Goal: Task Accomplishment & Management: Manage account settings

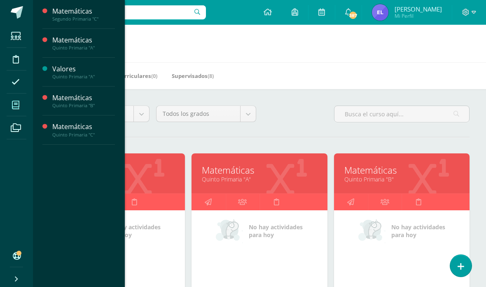
click at [161, 175] on link "Matemáticas" at bounding box center [117, 170] width 115 height 13
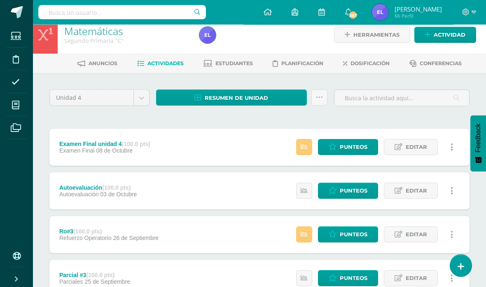
scroll to position [10, 0]
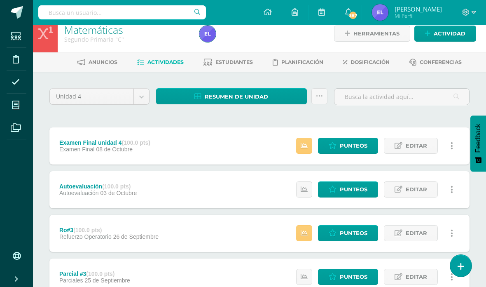
click at [303, 145] on icon at bounding box center [304, 145] width 7 height 7
click at [310, 185] on link at bounding box center [304, 189] width 16 height 16
click at [304, 232] on icon at bounding box center [304, 232] width 7 height 7
click at [408, 229] on span "Editar" at bounding box center [416, 232] width 21 height 15
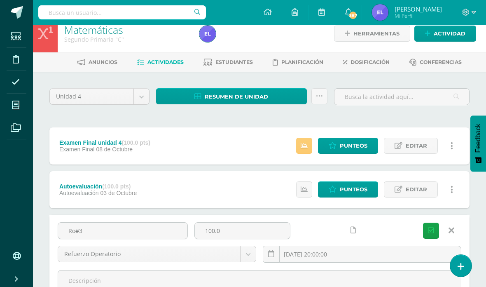
click at [246, 192] on div "Autoevaluación (100.0 pts) Autoevaluación 03 de Octubre Punteos Editar Historia…" at bounding box center [259, 189] width 420 height 37
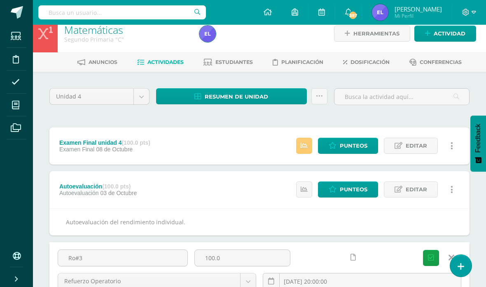
click at [350, 187] on span "Punteos" at bounding box center [354, 189] width 28 height 15
click at [4, 208] on ul "Estudiantes Disciplina Asistencia Mis cursos Archivos" at bounding box center [16, 135] width 33 height 221
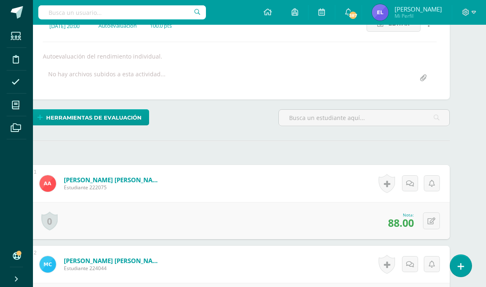
scroll to position [0, 20]
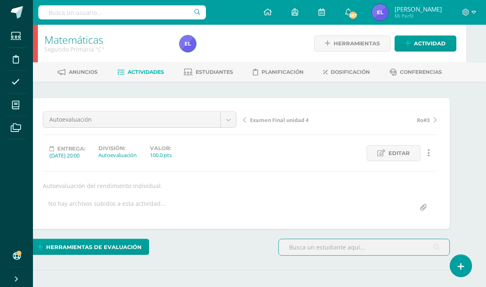
click at [146, 67] on link "Actividades" at bounding box center [140, 72] width 47 height 13
click at [140, 73] on span "Actividades" at bounding box center [146, 72] width 36 height 6
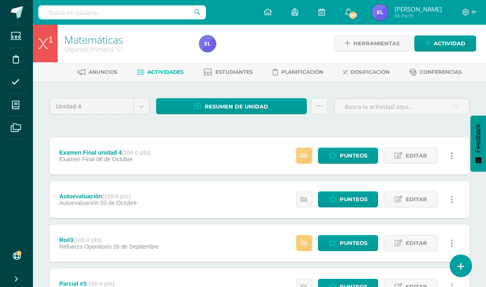
click at [307, 248] on link at bounding box center [304, 243] width 16 height 16
click at [353, 245] on span "Punteos" at bounding box center [354, 242] width 28 height 15
click at [351, 235] on span "Punteos" at bounding box center [354, 242] width 28 height 15
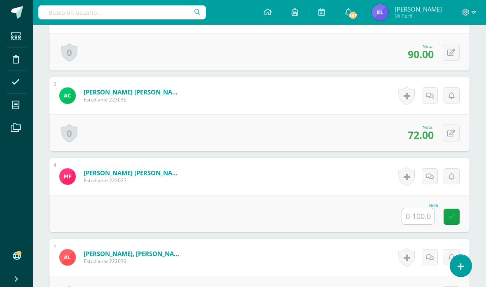
scroll to position [371, 0]
click at [423, 218] on input "text" at bounding box center [418, 216] width 32 height 16
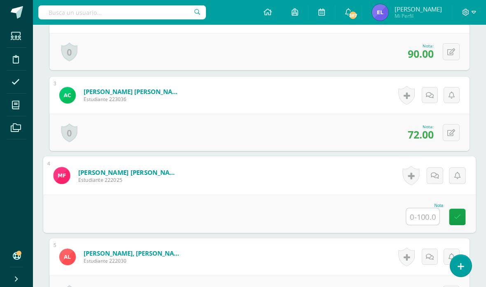
scroll to position [371, 20]
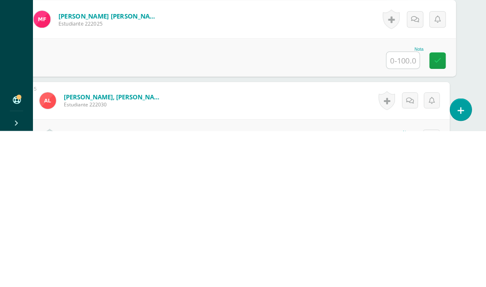
type input "0"
click at [441, 213] on icon at bounding box center [437, 216] width 7 height 7
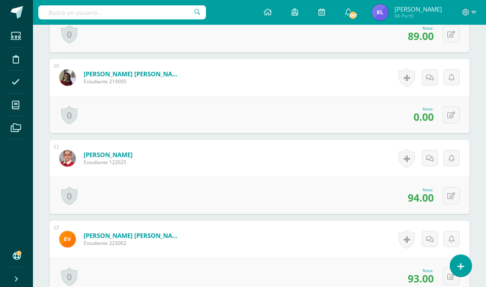
scroll to position [1027, 0]
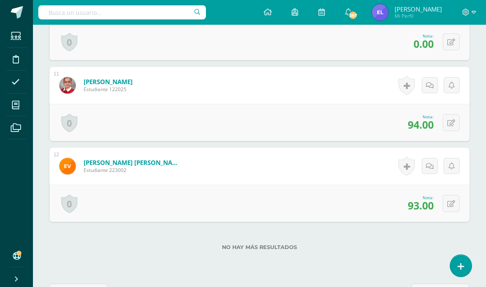
click at [427, 286] on span "siguiente" at bounding box center [437, 291] width 30 height 15
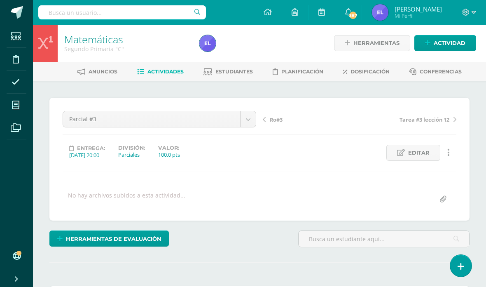
scroll to position [1, 0]
click at [172, 72] on span "Actividades" at bounding box center [165, 71] width 36 height 6
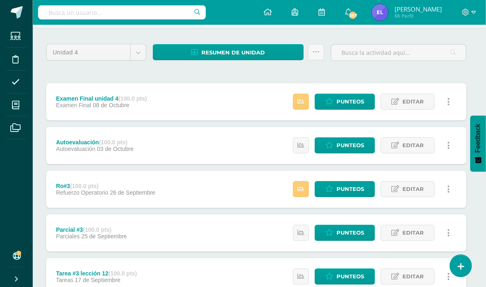
scroll to position [54, 3]
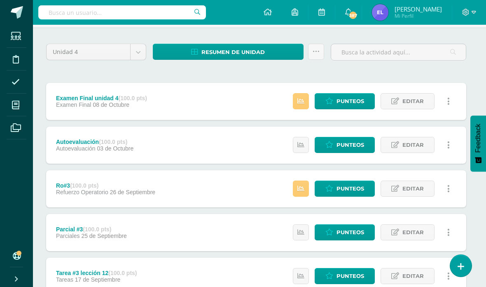
click at [304, 192] on icon at bounding box center [300, 188] width 7 height 7
click at [304, 234] on icon at bounding box center [300, 232] width 7 height 7
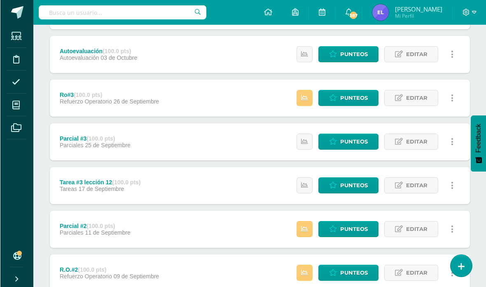
scroll to position [147, 0]
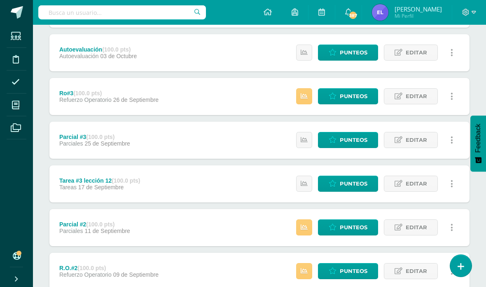
click at [306, 182] on icon at bounding box center [304, 183] width 7 height 7
click at [308, 227] on icon at bounding box center [304, 227] width 7 height 7
click at [303, 268] on icon at bounding box center [304, 270] width 7 height 7
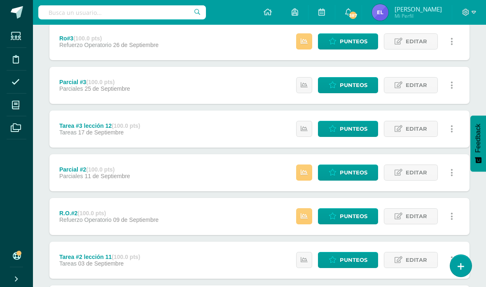
scroll to position [216, 0]
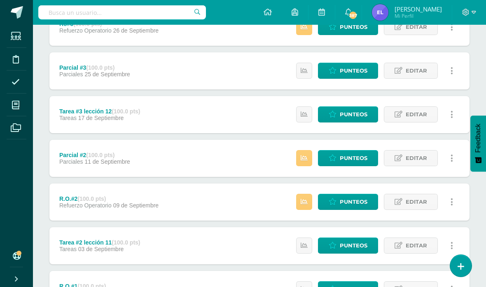
click at [307, 245] on icon at bounding box center [304, 245] width 7 height 7
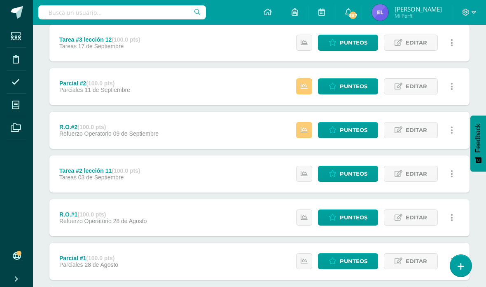
scroll to position [288, 0]
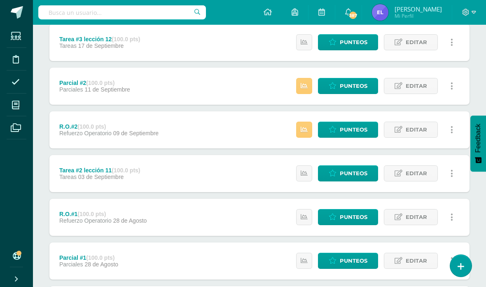
click at [300, 215] on link at bounding box center [304, 217] width 16 height 16
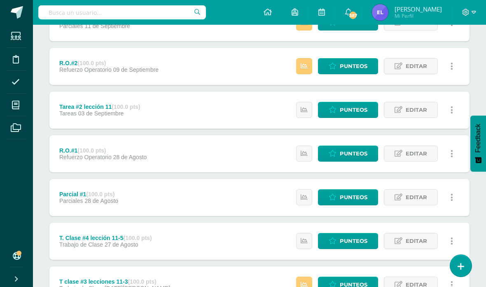
scroll to position [352, 0]
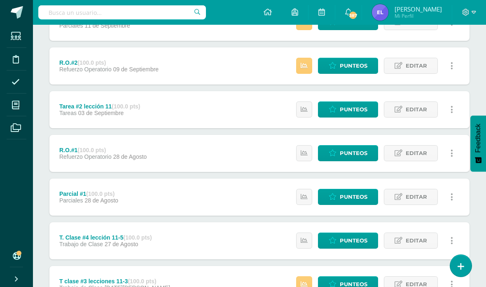
click at [306, 194] on icon at bounding box center [304, 196] width 7 height 7
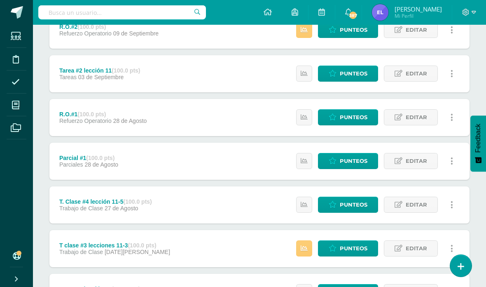
scroll to position [388, 0]
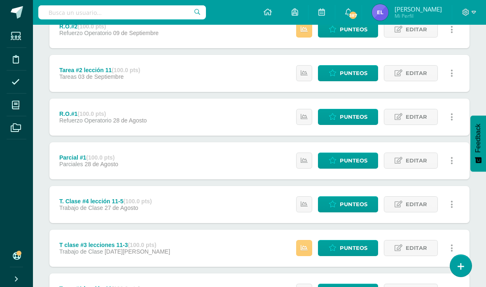
click at [307, 201] on icon at bounding box center [304, 204] width 7 height 7
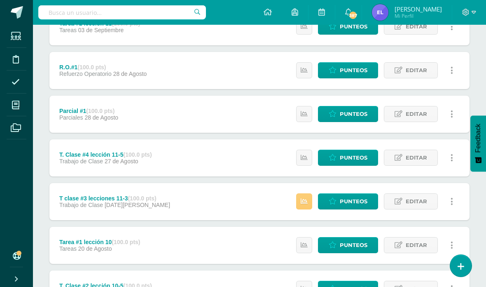
scroll to position [437, 0]
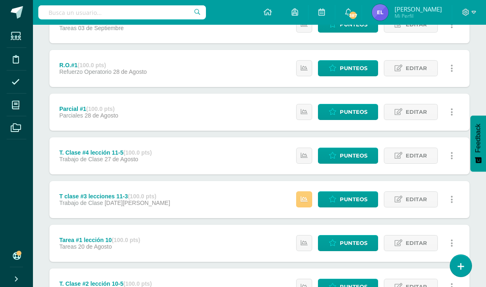
click at [306, 197] on icon at bounding box center [304, 199] width 7 height 7
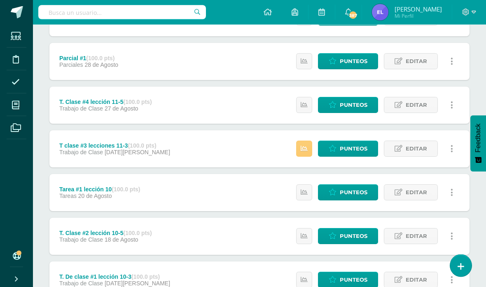
scroll to position [487, 0]
click at [311, 194] on link at bounding box center [304, 192] width 16 height 16
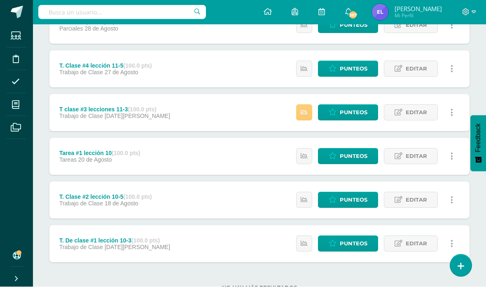
scroll to position [523, 0]
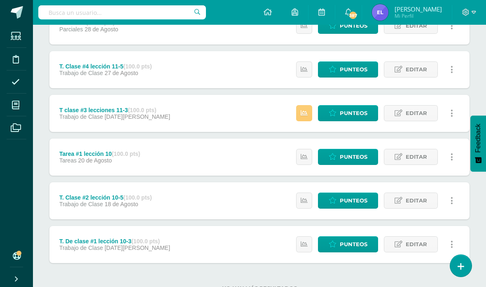
click at [304, 199] on icon at bounding box center [304, 200] width 7 height 7
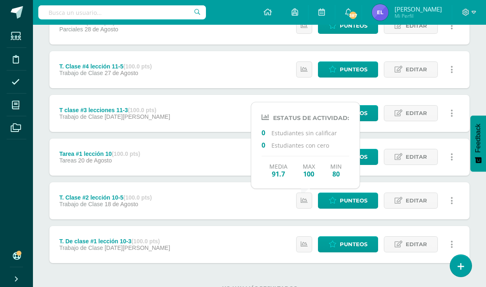
scroll to position [556, 0]
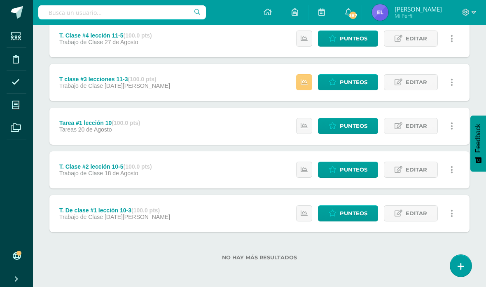
click at [304, 211] on icon at bounding box center [304, 213] width 7 height 7
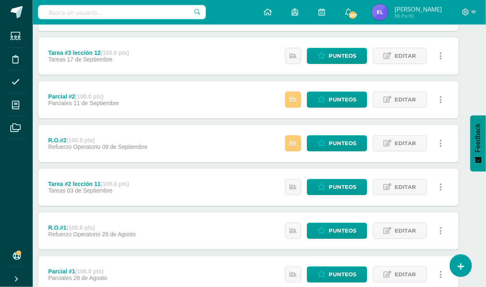
scroll to position [274, 11]
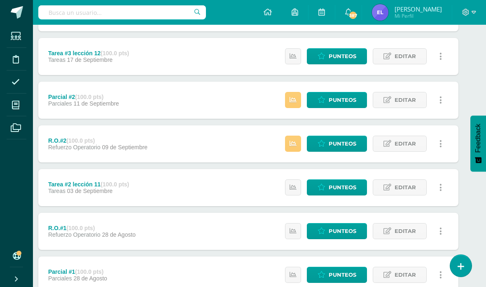
click at [294, 144] on icon at bounding box center [293, 143] width 7 height 7
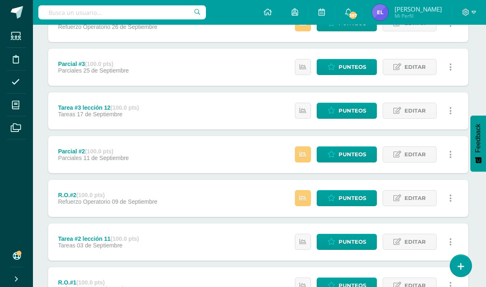
scroll to position [220, 1]
click at [305, 156] on icon at bounding box center [303, 154] width 7 height 7
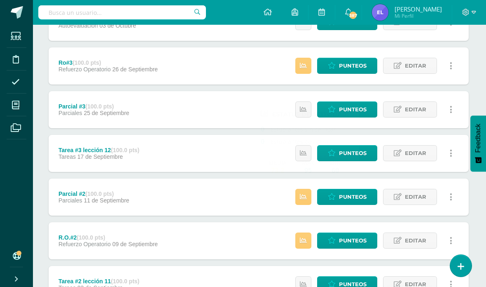
scroll to position [146, 1]
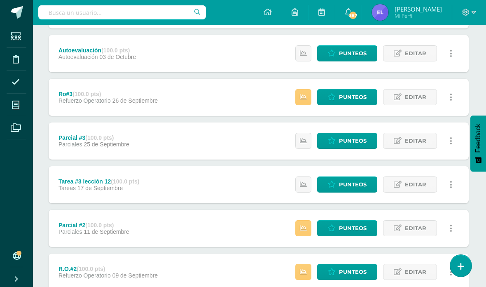
click at [308, 182] on link at bounding box center [303, 184] width 16 height 16
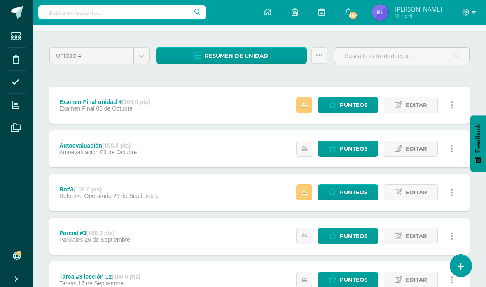
scroll to position [50, 0]
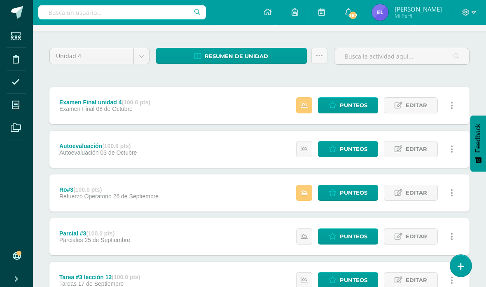
click at [304, 233] on icon at bounding box center [304, 236] width 7 height 7
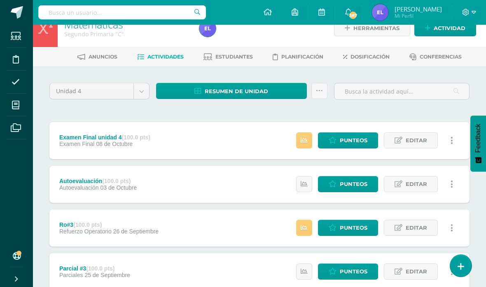
scroll to position [15, 0]
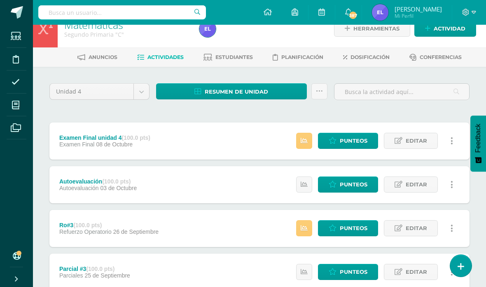
click at [307, 227] on icon at bounding box center [304, 228] width 7 height 7
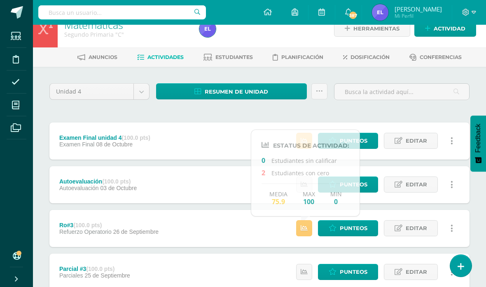
click at [78, 215] on div "Ro#3 (100.0 pts) Refuerzo Operatorio 26 de Septiembre" at bounding box center [108, 228] width 119 height 37
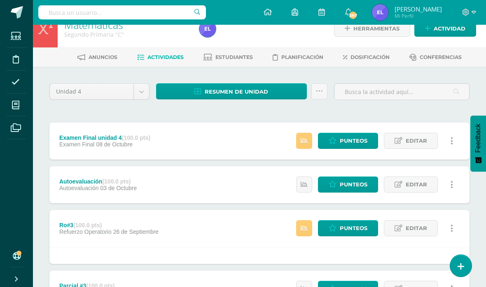
click at [304, 180] on link at bounding box center [304, 184] width 16 height 16
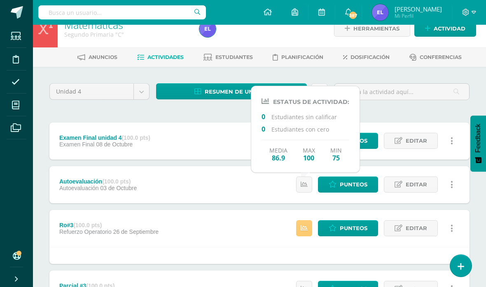
scroll to position [0, 0]
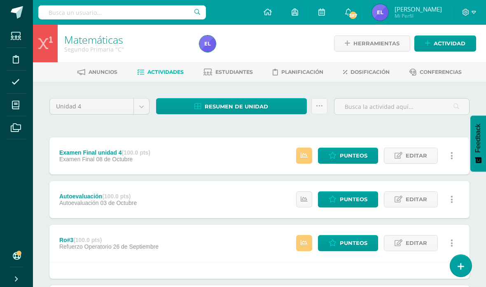
click at [305, 155] on icon at bounding box center [304, 155] width 7 height 7
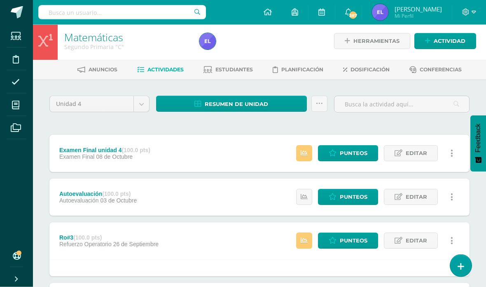
scroll to position [2, 0]
click at [351, 153] on span "Punteos" at bounding box center [354, 152] width 28 height 15
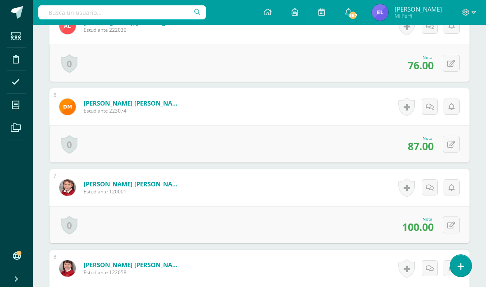
scroll to position [602, 0]
click at [409, 192] on link at bounding box center [406, 187] width 16 height 19
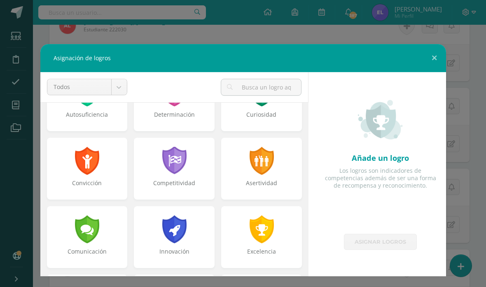
scroll to position [109, 0]
click at [268, 174] on div at bounding box center [261, 160] width 26 height 28
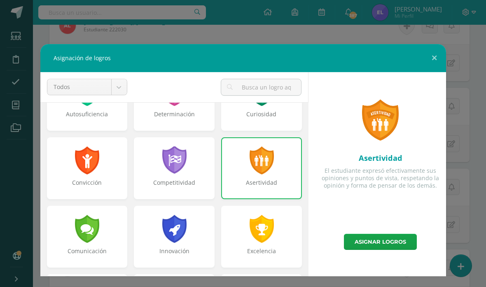
click at [262, 235] on div at bounding box center [261, 229] width 26 height 28
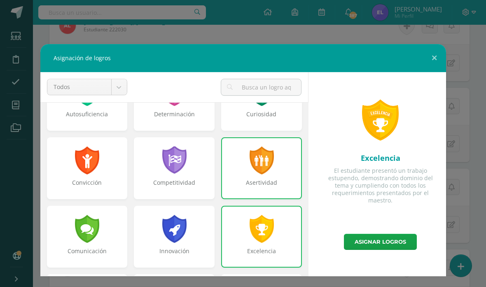
click at [394, 243] on link "Asignar logros" at bounding box center [380, 242] width 73 height 16
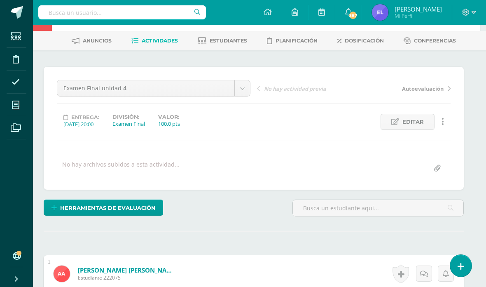
scroll to position [0, 6]
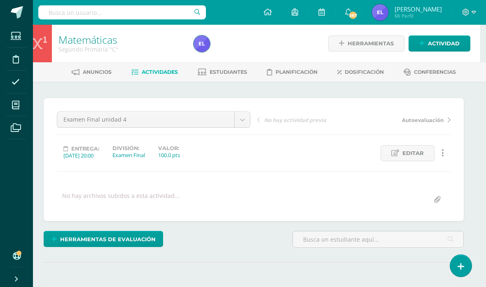
click at [164, 71] on span "Actividades" at bounding box center [160, 72] width 36 height 6
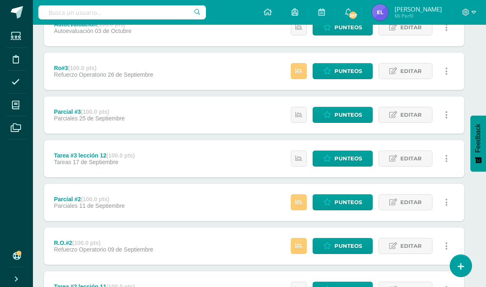
scroll to position [173, 5]
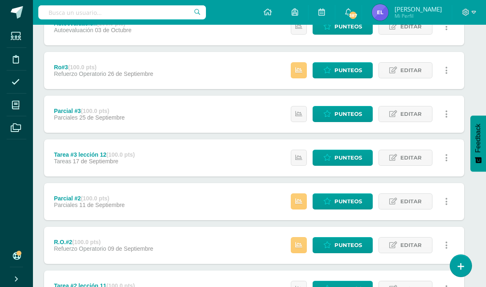
click at [338, 115] on span "Punteos" at bounding box center [349, 113] width 28 height 15
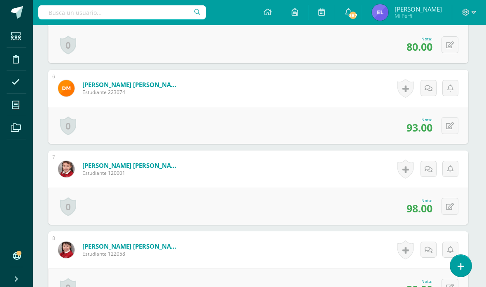
scroll to position [622, 1]
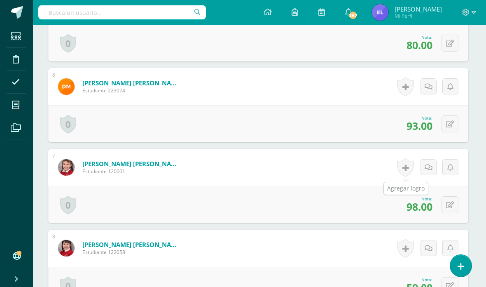
click at [411, 168] on link at bounding box center [405, 167] width 16 height 19
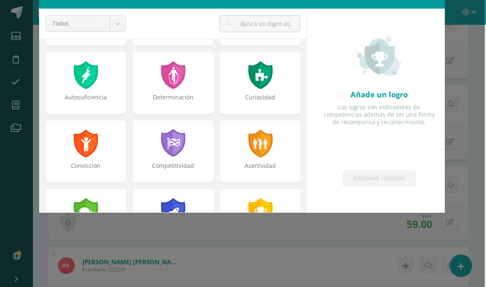
scroll to position [64, 0]
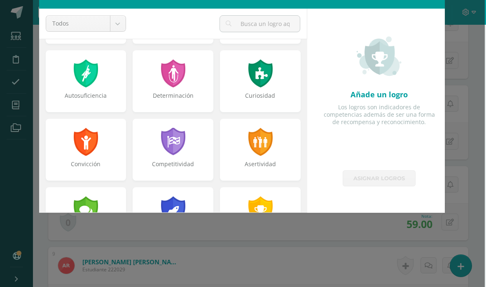
click at [264, 142] on div at bounding box center [260, 142] width 26 height 28
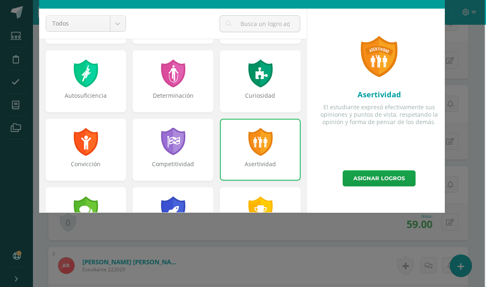
click at [386, 177] on link "Asignar logros" at bounding box center [379, 178] width 73 height 16
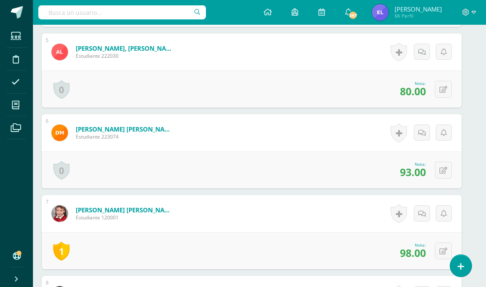
scroll to position [570, 7]
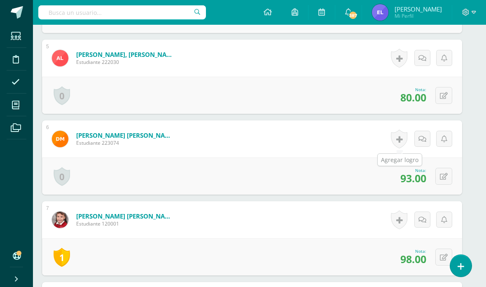
click at [405, 140] on link at bounding box center [399, 138] width 16 height 19
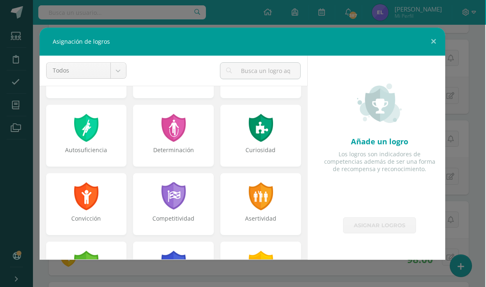
scroll to position [58, 0]
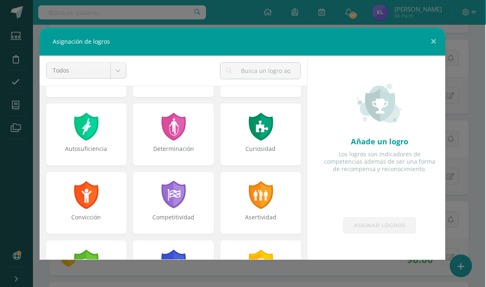
click at [261, 200] on div at bounding box center [261, 195] width 26 height 28
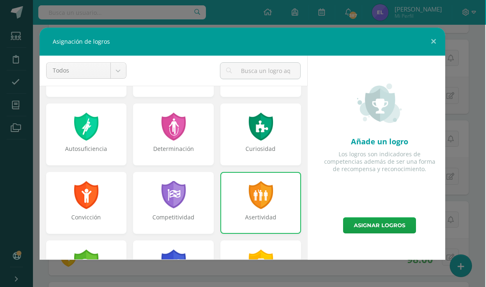
click at [395, 226] on link "Asignar logros" at bounding box center [379, 225] width 73 height 16
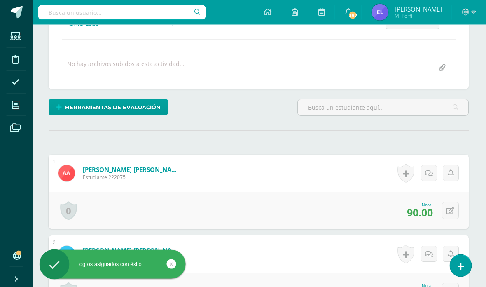
scroll to position [132, 1]
click at [402, 172] on link at bounding box center [406, 173] width 16 height 19
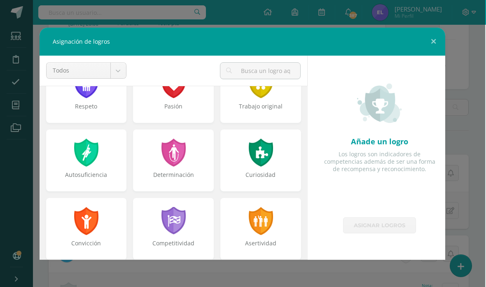
scroll to position [54, 0]
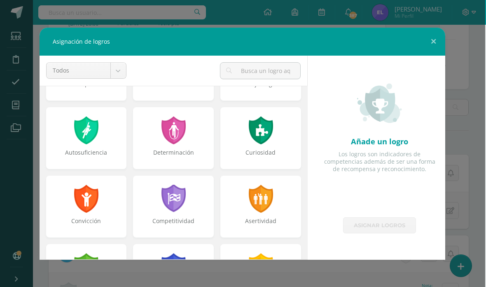
click at [262, 200] on div at bounding box center [261, 199] width 26 height 28
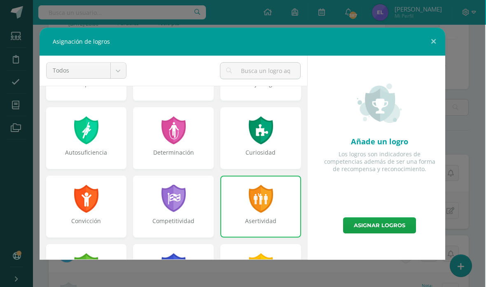
click at [394, 227] on link "Asignar logros" at bounding box center [379, 225] width 73 height 16
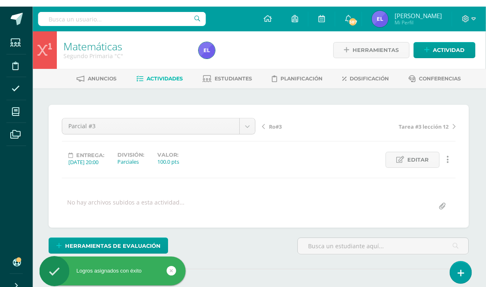
scroll to position [0, 1]
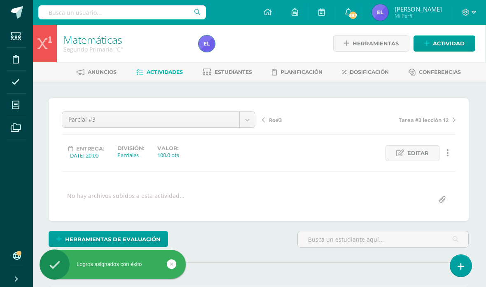
click at [166, 74] on span "Actividades" at bounding box center [165, 72] width 36 height 6
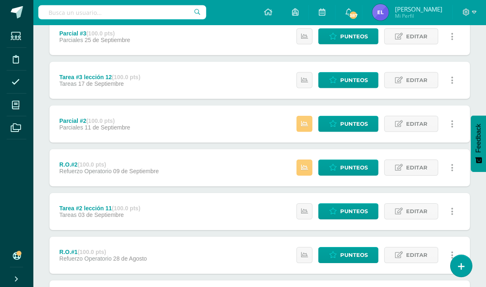
scroll to position [246, 0]
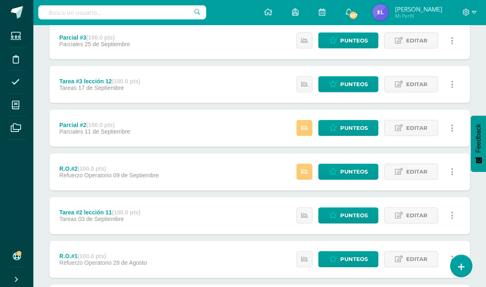
click at [355, 130] on span "Punteos" at bounding box center [354, 127] width 28 height 15
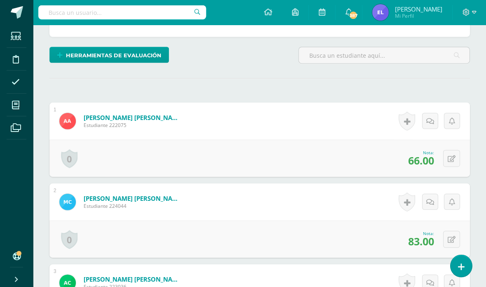
scroll to position [192, 0]
click at [409, 122] on link at bounding box center [406, 120] width 16 height 19
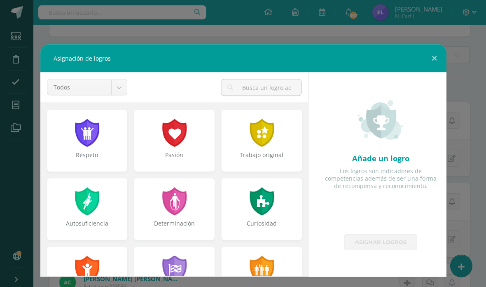
scroll to position [193, 0]
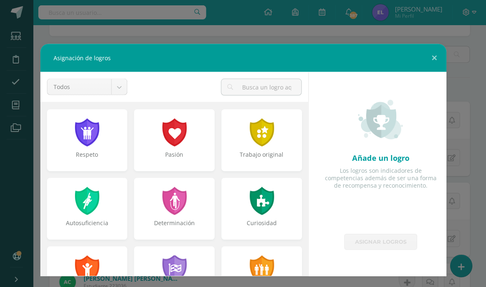
click at [469, 70] on div "Asignación de logros Todos Todos Respeto Pasión Trabajo original Autosuficienci…" at bounding box center [243, 160] width 480 height 232
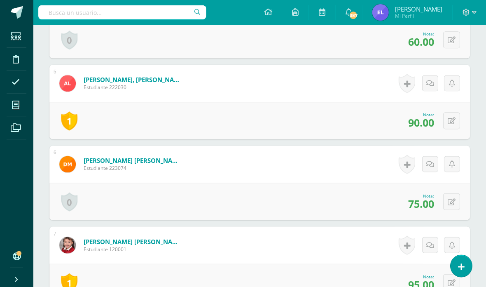
scroll to position [550, 0]
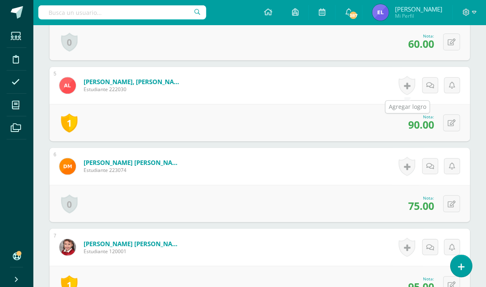
click at [407, 86] on link at bounding box center [406, 85] width 16 height 19
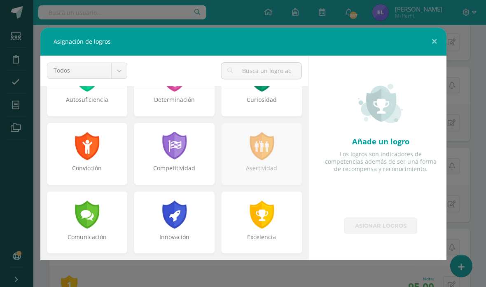
scroll to position [104, 0]
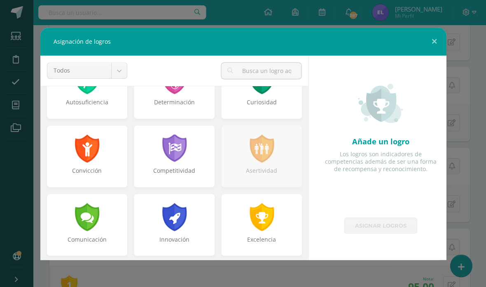
click at [275, 157] on div at bounding box center [261, 148] width 26 height 28
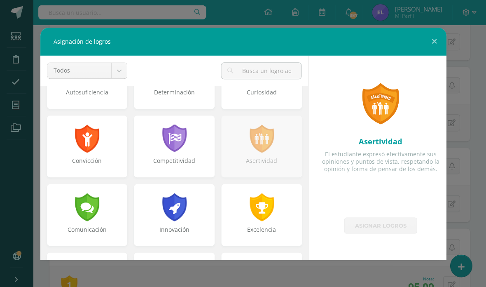
scroll to position [113, 0]
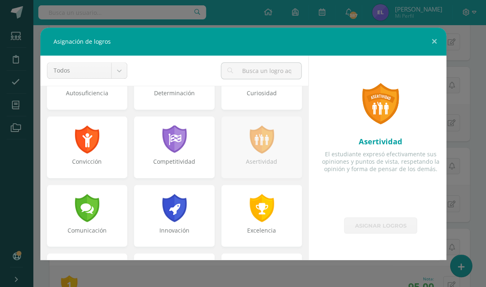
click at [430, 48] on button at bounding box center [434, 42] width 23 height 28
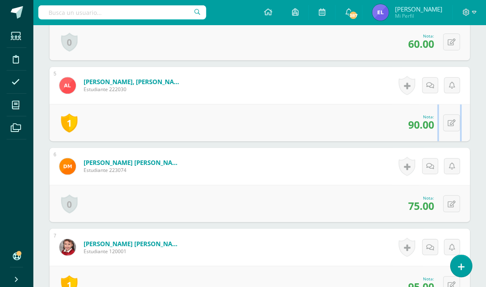
click at [361, 128] on div "1 Logros Logros obtenidos Nota: 90.00" at bounding box center [259, 122] width 420 height 37
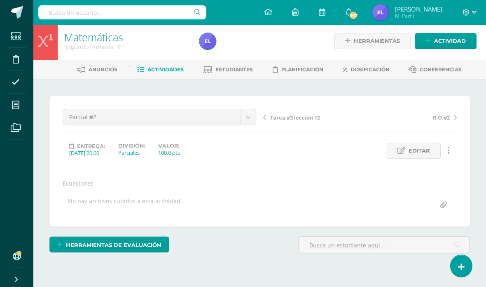
scroll to position [0, 0]
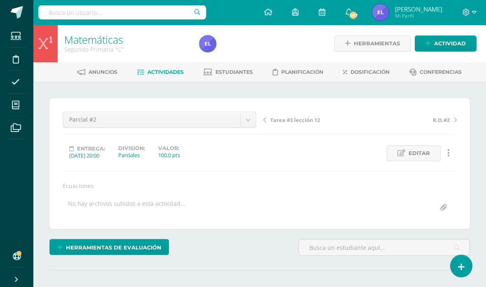
click at [172, 70] on span "Actividades" at bounding box center [165, 72] width 36 height 6
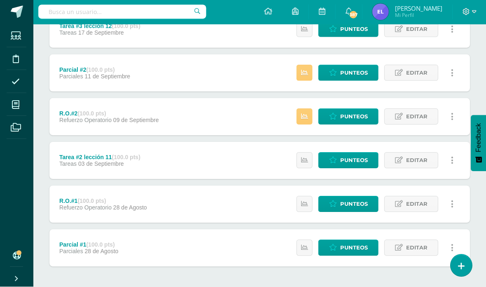
scroll to position [301, 0]
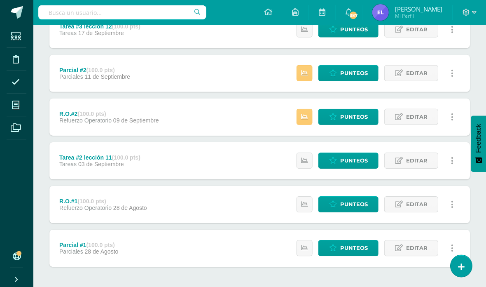
click at [347, 249] on span "Punteos" at bounding box center [354, 247] width 28 height 15
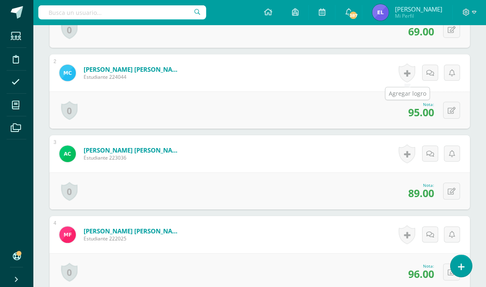
scroll to position [321, 0]
click at [406, 76] on link at bounding box center [406, 72] width 16 height 19
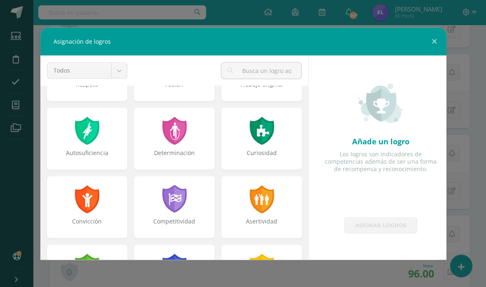
scroll to position [52, 0]
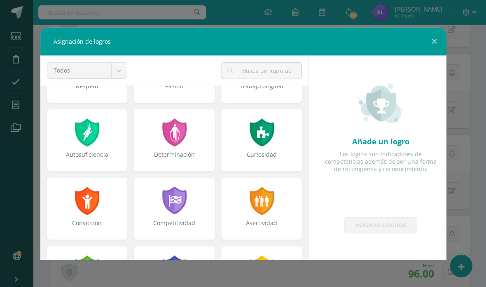
click at [268, 208] on div at bounding box center [261, 201] width 26 height 28
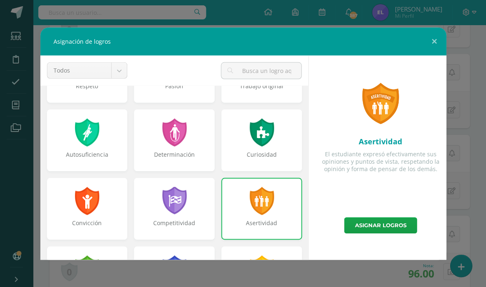
click at [395, 226] on link "Asignar logros" at bounding box center [380, 225] width 73 height 16
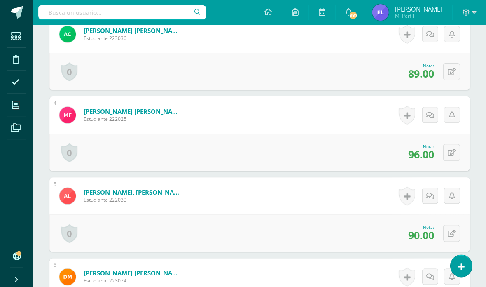
scroll to position [440, 0]
click at [402, 112] on link at bounding box center [406, 114] width 16 height 19
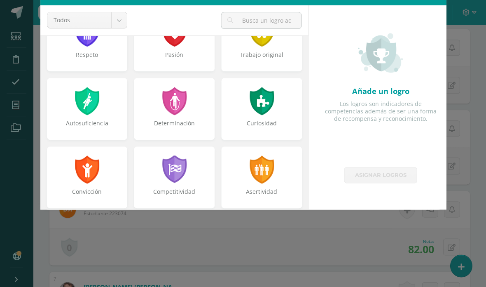
scroll to position [32, 0]
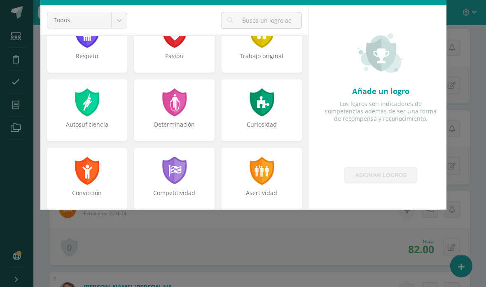
click at [262, 173] on div at bounding box center [261, 171] width 26 height 28
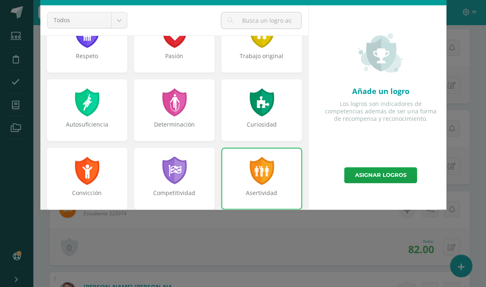
click at [395, 177] on link "Asignar logros" at bounding box center [380, 175] width 73 height 16
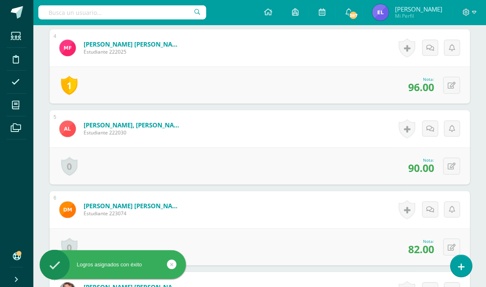
click at [411, 132] on link at bounding box center [406, 128] width 16 height 19
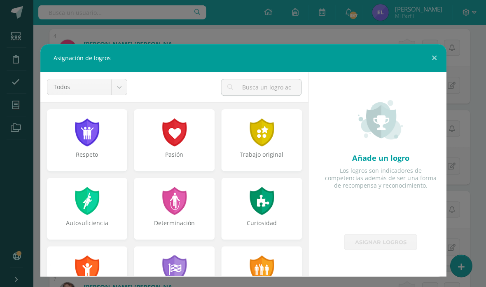
click at [267, 260] on div at bounding box center [261, 269] width 26 height 28
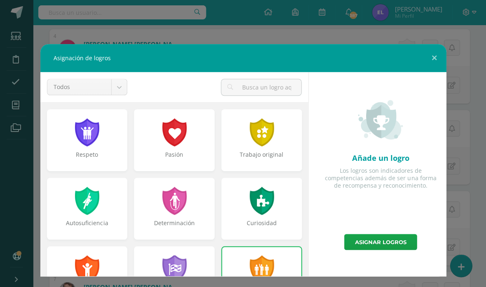
click at [375, 244] on link "Asignar logros" at bounding box center [380, 242] width 73 height 16
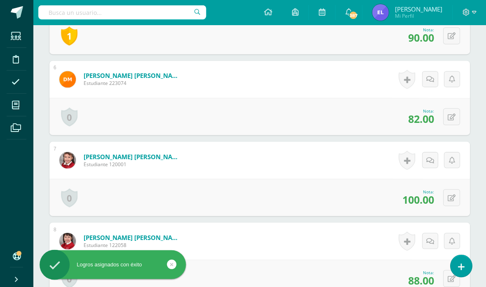
scroll to position [638, 0]
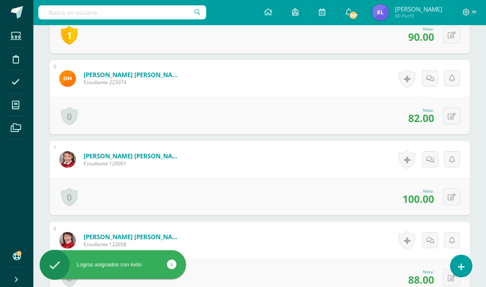
click at [408, 162] on link at bounding box center [406, 159] width 16 height 19
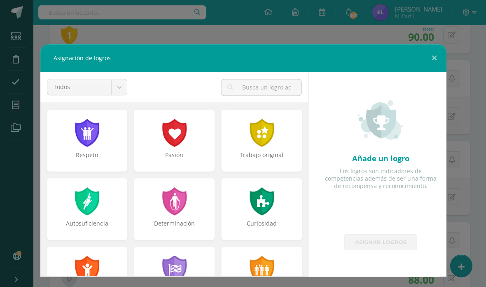
click at [267, 260] on div at bounding box center [261, 269] width 26 height 28
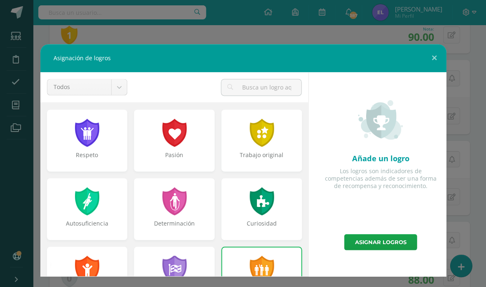
click at [392, 239] on link "Asignar logros" at bounding box center [380, 242] width 73 height 16
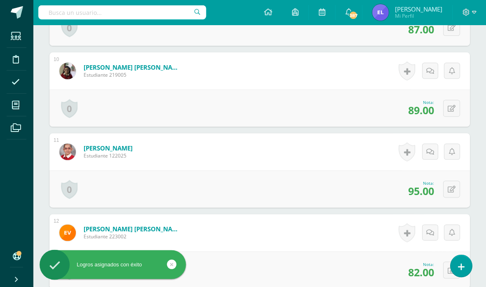
scroll to position [975, 0]
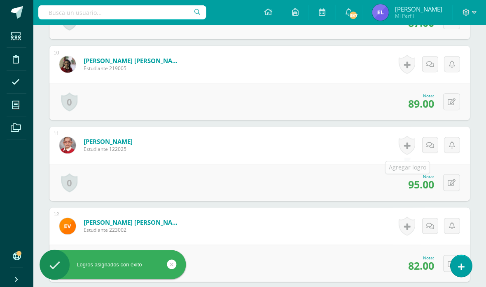
click at [405, 144] on link at bounding box center [406, 145] width 16 height 19
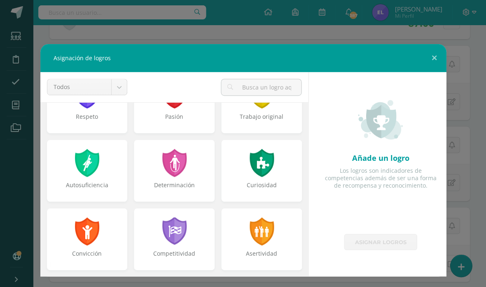
scroll to position [39, 0]
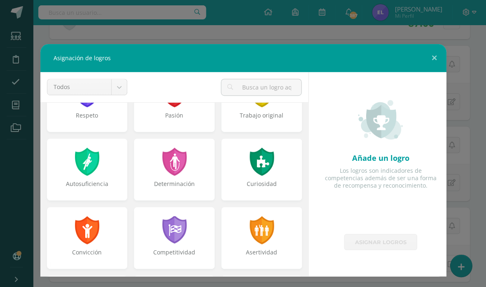
click at [264, 241] on div at bounding box center [261, 230] width 26 height 28
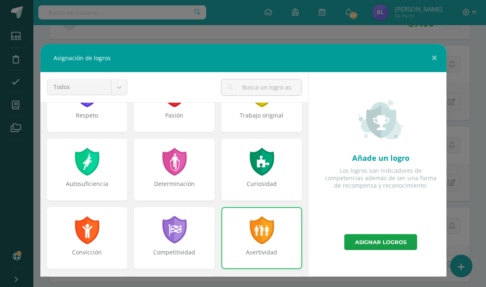
click at [389, 243] on link "Asignar logros" at bounding box center [380, 242] width 73 height 16
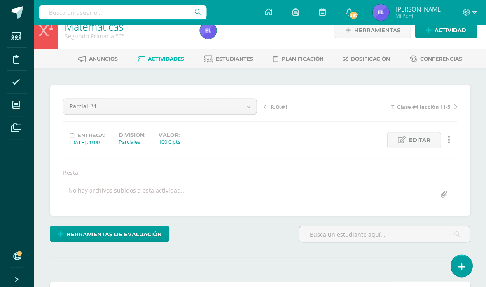
scroll to position [0, 0]
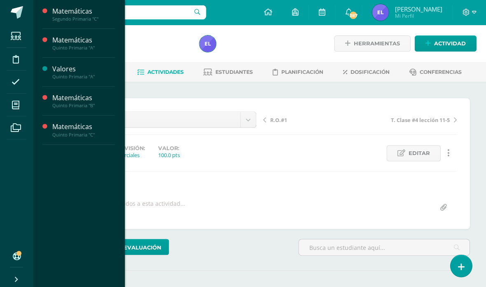
click at [12, 100] on span at bounding box center [16, 105] width 19 height 19
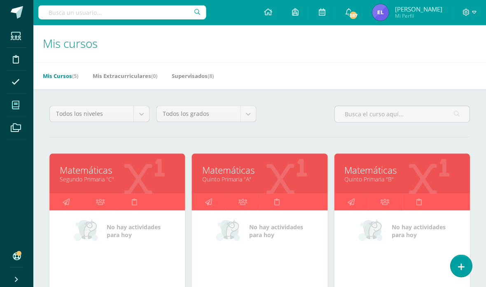
click at [277, 174] on link "Matemáticas" at bounding box center [259, 170] width 115 height 13
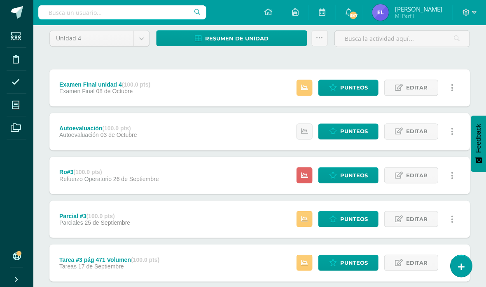
scroll to position [83, 0]
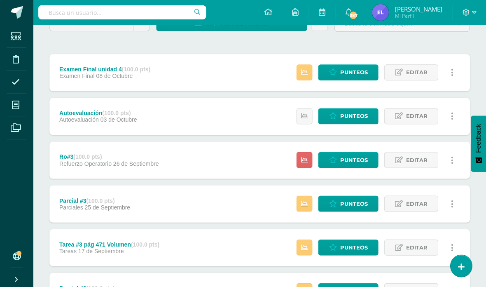
click at [349, 76] on span "Punteos" at bounding box center [354, 72] width 28 height 15
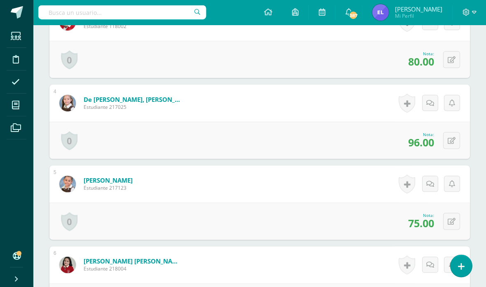
scroll to position [454, 0]
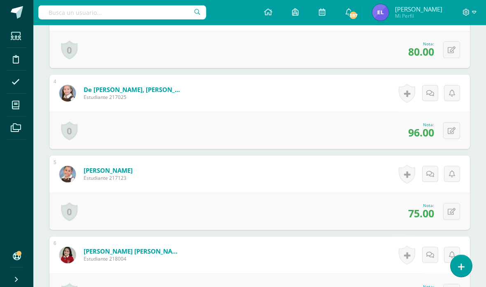
click at [409, 97] on link at bounding box center [406, 93] width 16 height 19
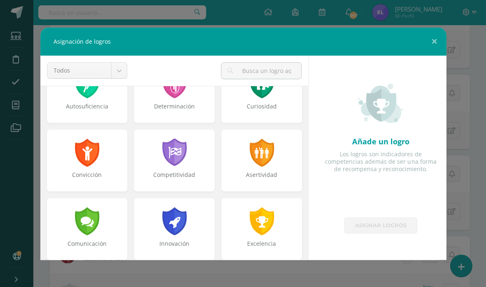
scroll to position [110, 0]
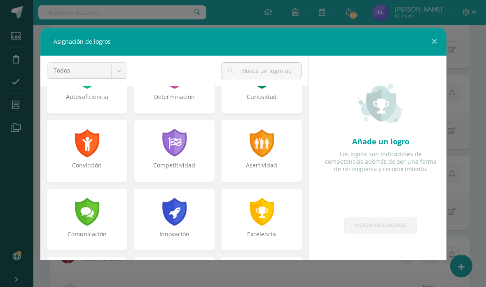
click at [270, 211] on div at bounding box center [261, 211] width 26 height 28
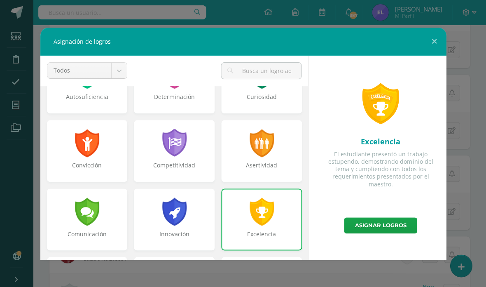
click at [393, 227] on link "Asignar logros" at bounding box center [380, 225] width 73 height 16
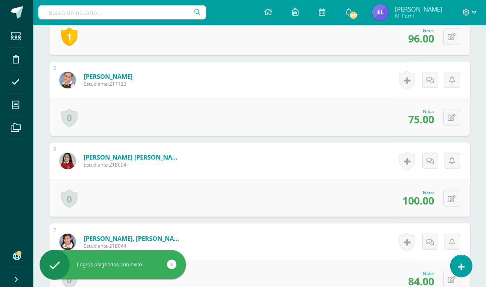
scroll to position [548, 0]
click at [405, 160] on link at bounding box center [406, 160] width 16 height 19
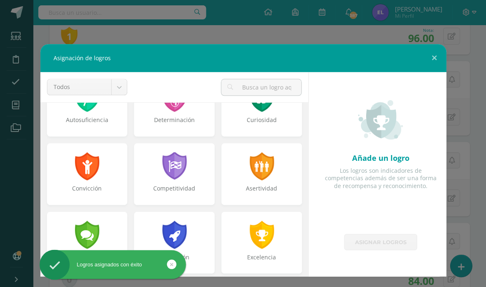
scroll to position [112, 0]
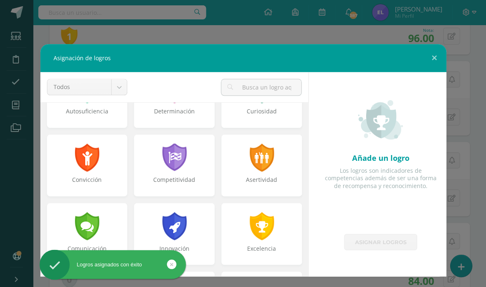
click at [302, 153] on div "Asertividad" at bounding box center [261, 165] width 81 height 62
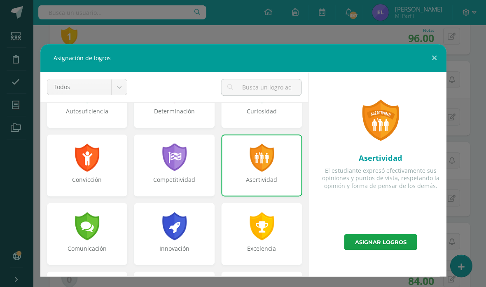
click at [269, 238] on div at bounding box center [261, 226] width 26 height 28
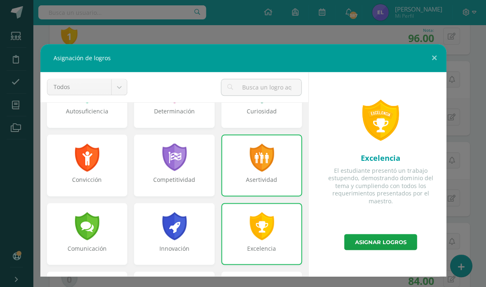
click at [267, 180] on div "Asertividad" at bounding box center [261, 183] width 79 height 16
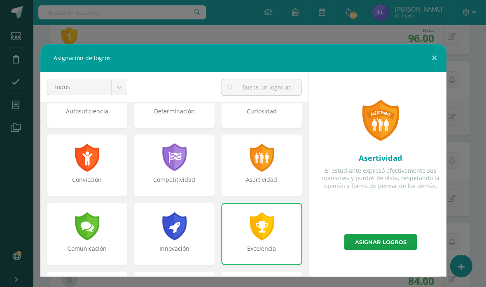
click at [394, 240] on link "Asignar logros" at bounding box center [380, 242] width 73 height 16
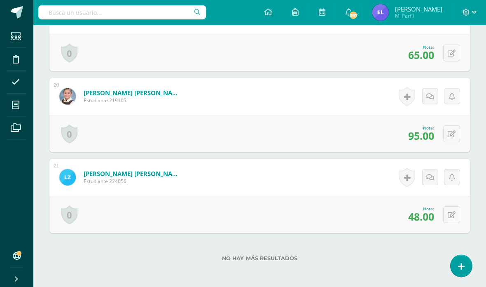
scroll to position [1750, 0]
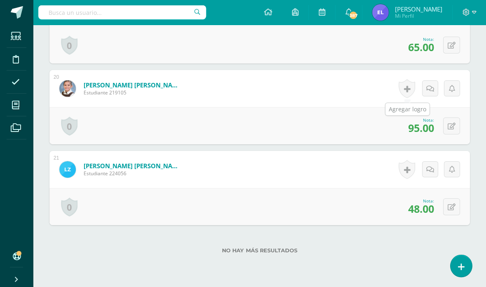
click at [408, 90] on link at bounding box center [406, 88] width 16 height 19
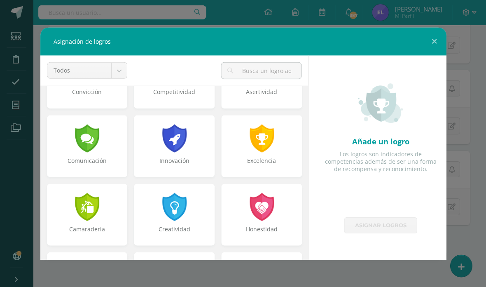
scroll to position [182, 0]
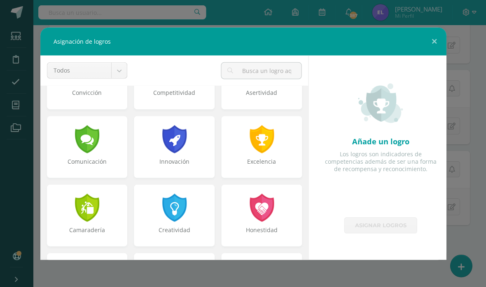
click at [270, 152] on div at bounding box center [261, 139] width 26 height 28
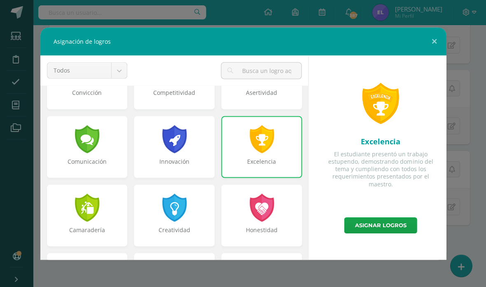
click at [380, 227] on link "Asignar logros" at bounding box center [380, 225] width 73 height 16
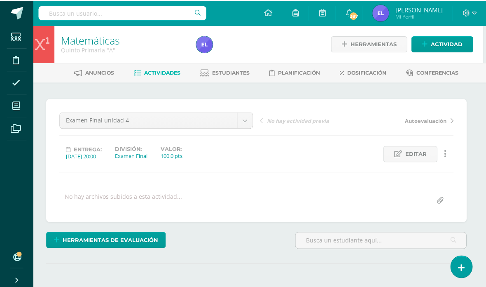
scroll to position [0, 3]
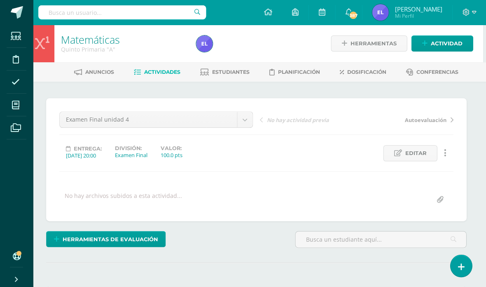
click at [166, 69] on span "Actividades" at bounding box center [162, 72] width 36 height 6
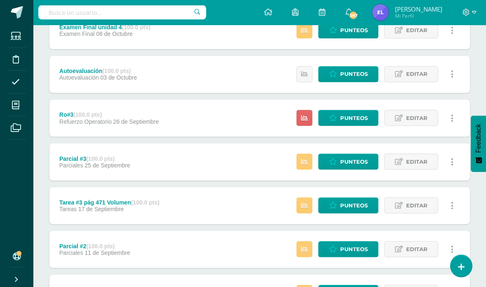
scroll to position [126, 0]
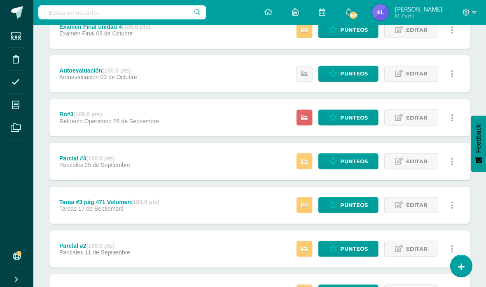
click at [339, 161] on link "Punteos" at bounding box center [348, 161] width 60 height 16
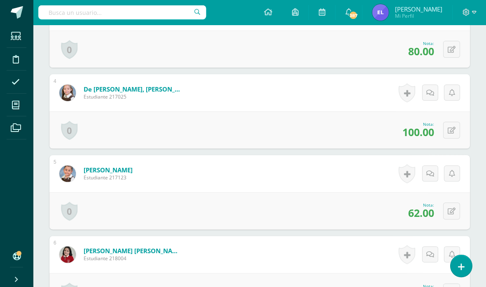
scroll to position [455, 0]
click at [401, 98] on link at bounding box center [406, 92] width 16 height 19
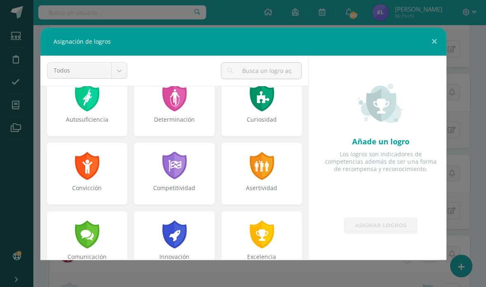
scroll to position [94, 0]
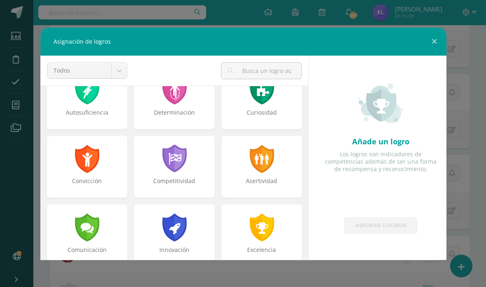
click at [270, 170] on div at bounding box center [261, 159] width 26 height 28
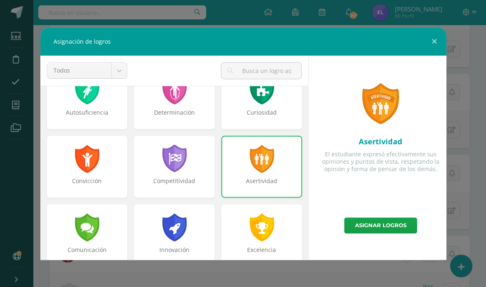
click at [400, 226] on link "Asignar logros" at bounding box center [380, 225] width 73 height 16
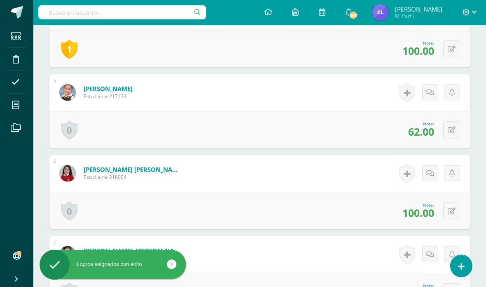
scroll to position [537, 0]
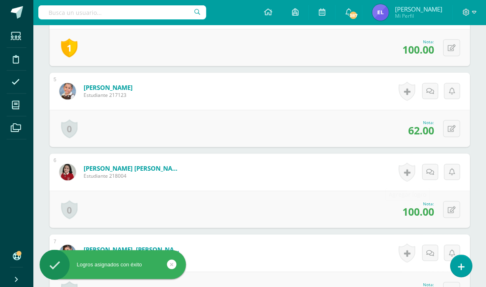
click at [407, 175] on link at bounding box center [406, 171] width 16 height 19
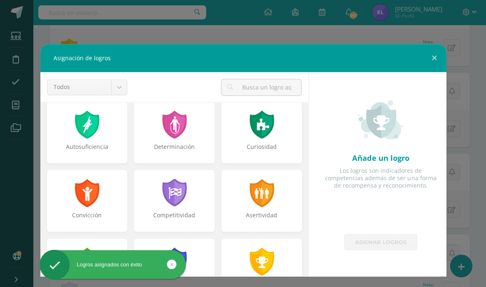
scroll to position [78, 0]
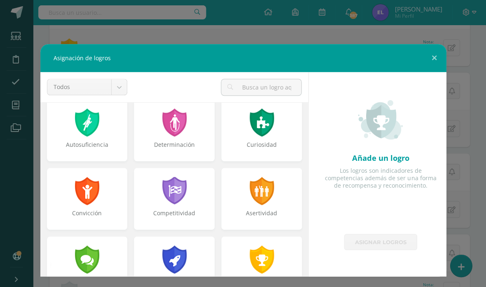
click at [264, 200] on div at bounding box center [261, 191] width 26 height 28
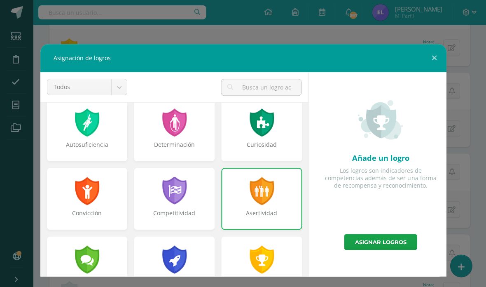
click at [387, 245] on link "Asignar logros" at bounding box center [380, 242] width 73 height 16
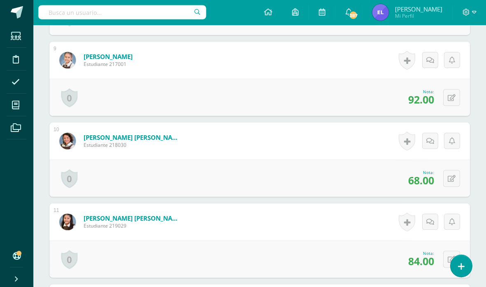
scroll to position [887, 0]
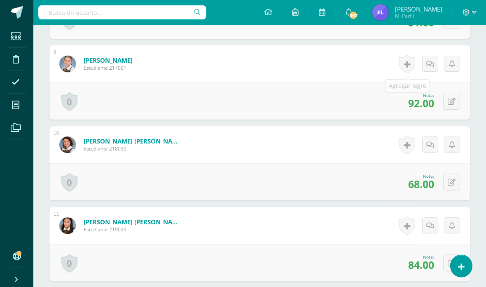
click at [410, 69] on link at bounding box center [406, 63] width 16 height 19
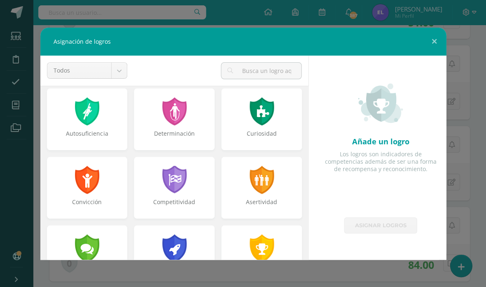
scroll to position [75, 0]
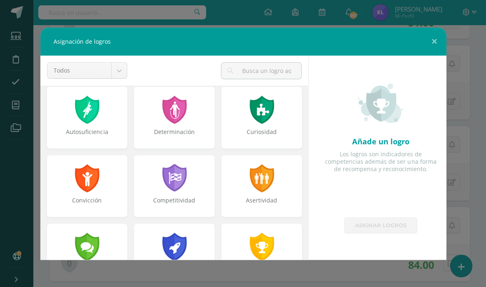
click at [263, 190] on div at bounding box center [261, 178] width 26 height 28
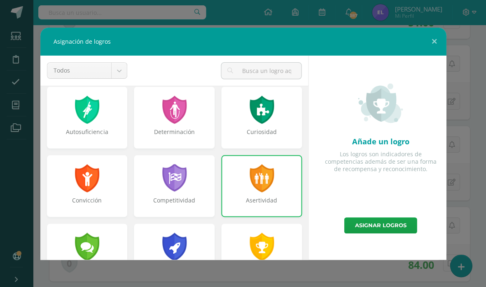
click at [381, 232] on link "Asignar logros" at bounding box center [380, 225] width 73 height 16
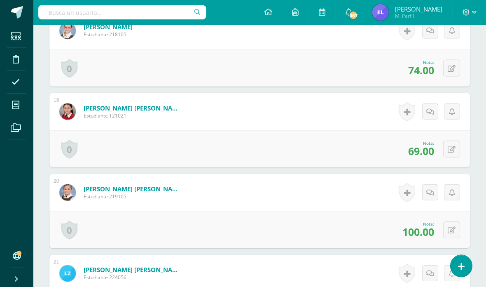
scroll to position [1652, 0]
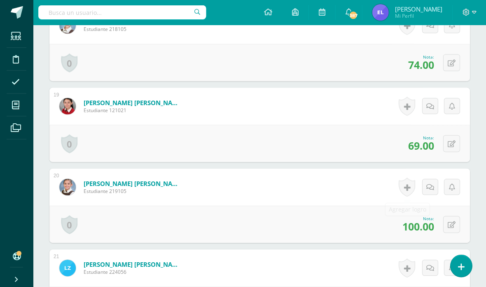
click at [405, 188] on link at bounding box center [406, 186] width 16 height 19
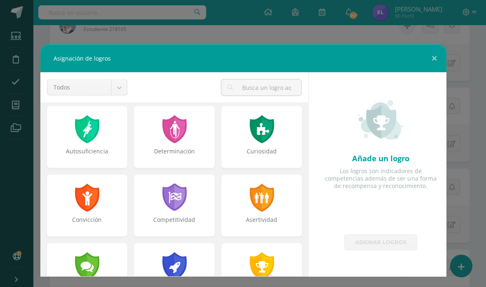
scroll to position [70, 0]
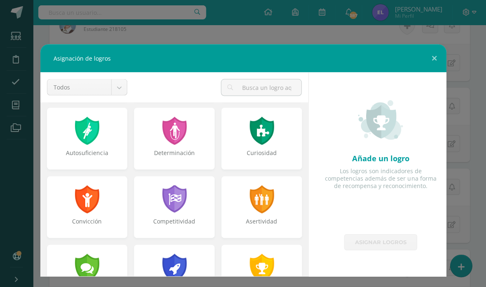
click at [256, 212] on div at bounding box center [261, 199] width 26 height 28
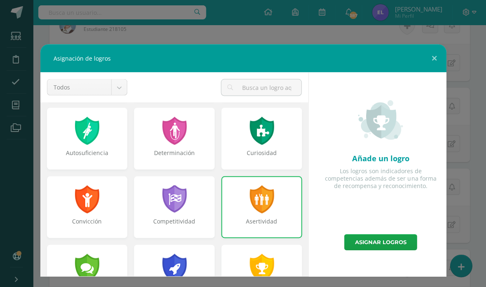
click at [399, 241] on link "Asignar logros" at bounding box center [380, 242] width 73 height 16
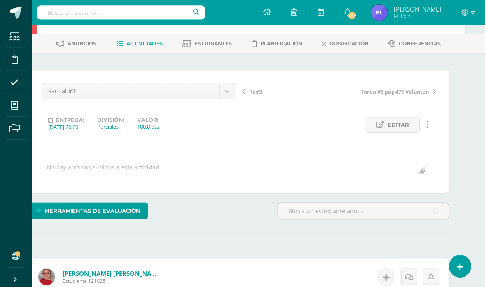
scroll to position [0, 20]
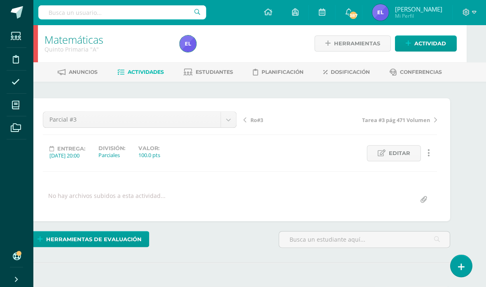
click at [149, 76] on link "Actividades" at bounding box center [140, 72] width 47 height 13
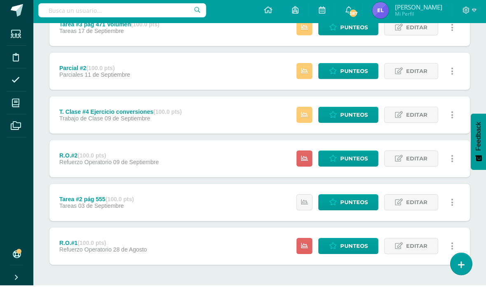
scroll to position [334, 0]
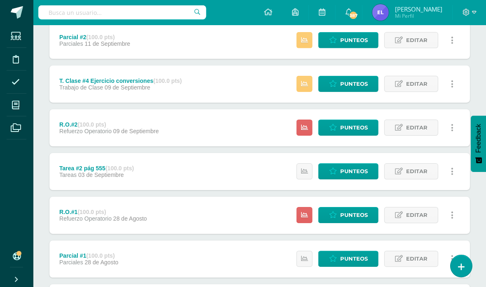
click at [348, 38] on span "Punteos" at bounding box center [354, 40] width 28 height 15
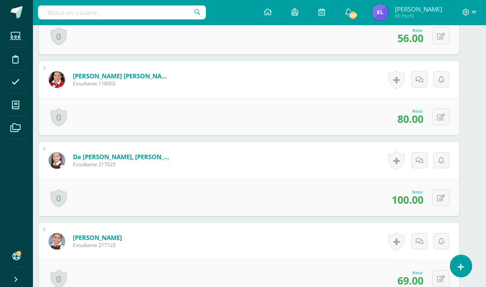
scroll to position [396, 10]
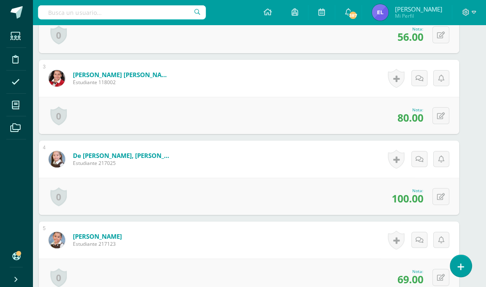
click at [398, 164] on link at bounding box center [396, 159] width 16 height 19
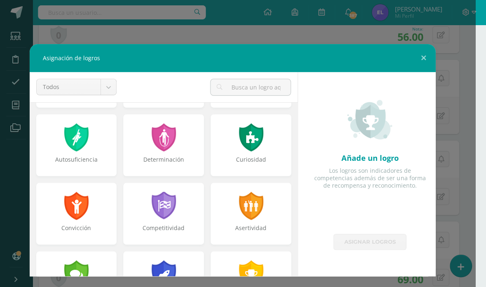
scroll to position [64, 0]
click at [255, 213] on div at bounding box center [251, 205] width 26 height 28
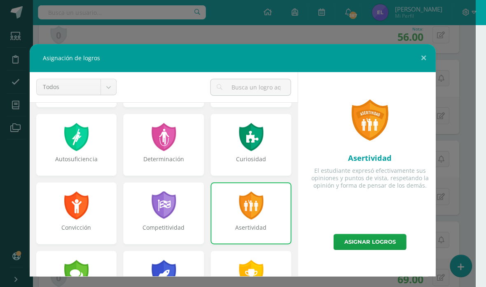
click at [375, 247] on link "Asignar logros" at bounding box center [370, 242] width 73 height 16
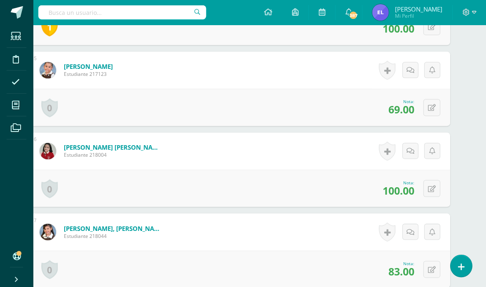
scroll to position [567, 20]
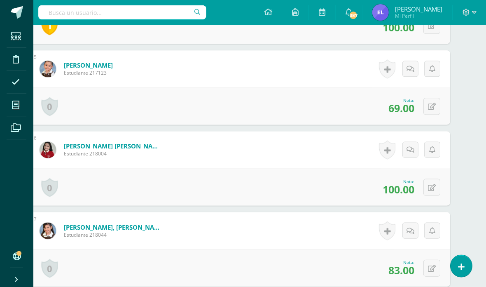
click at [388, 150] on link at bounding box center [387, 149] width 16 height 19
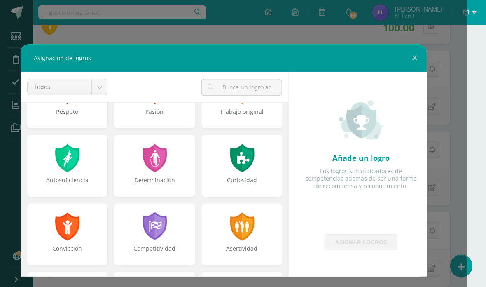
scroll to position [70, 0]
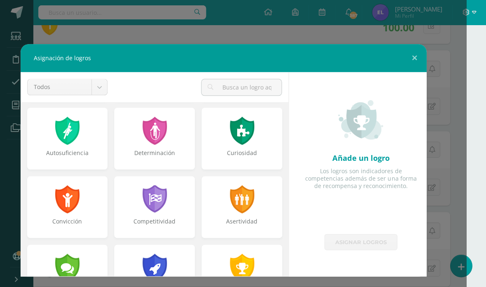
click at [241, 207] on div at bounding box center [242, 199] width 26 height 28
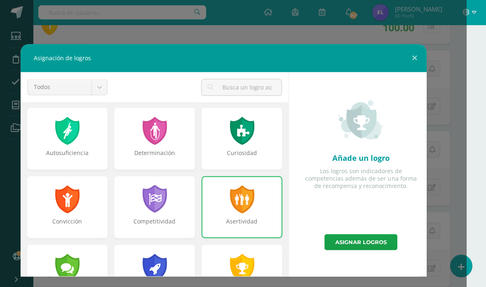
click at [357, 240] on link "Asignar logros" at bounding box center [360, 242] width 73 height 16
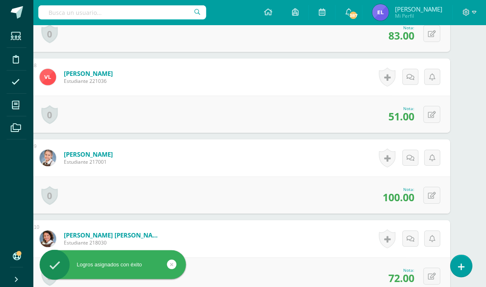
scroll to position [802, 20]
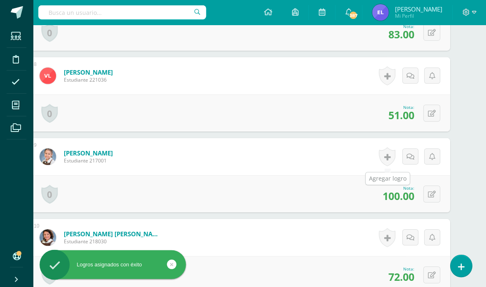
click at [388, 157] on link at bounding box center [387, 156] width 16 height 19
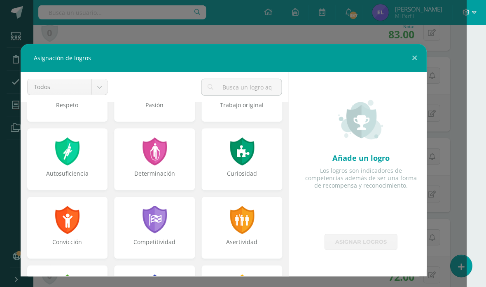
scroll to position [52, 0]
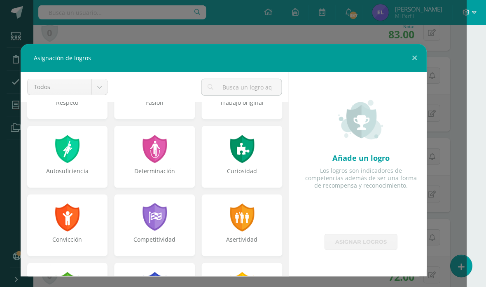
click at [80, 221] on div at bounding box center [67, 217] width 26 height 28
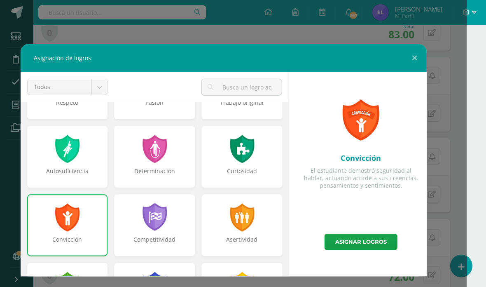
click at [61, 217] on div at bounding box center [67, 217] width 26 height 28
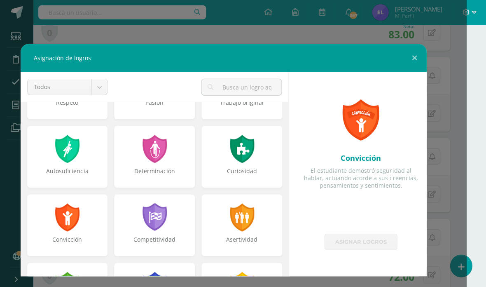
click at [255, 222] on div at bounding box center [242, 217] width 26 height 28
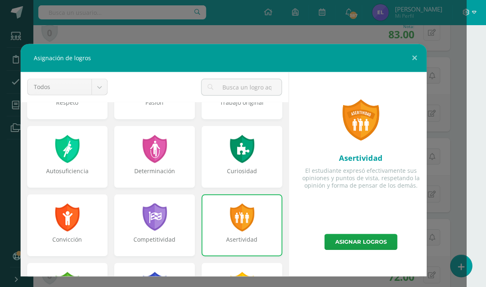
click at [377, 243] on link "Asignar logros" at bounding box center [360, 242] width 73 height 16
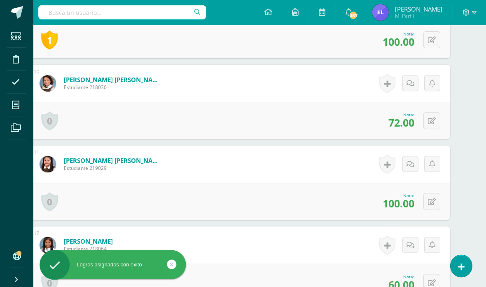
scroll to position [957, 20]
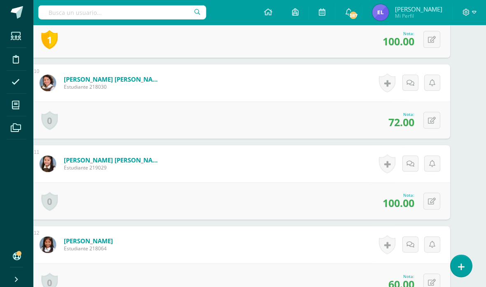
click at [390, 164] on link at bounding box center [387, 163] width 16 height 19
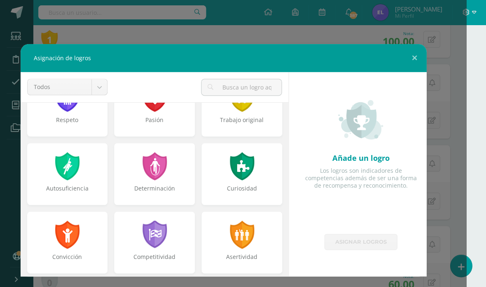
scroll to position [50, 0]
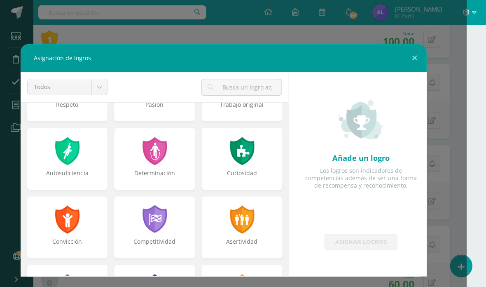
click at [245, 213] on div at bounding box center [242, 219] width 26 height 28
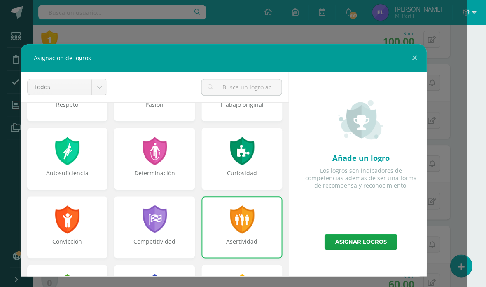
click at [370, 246] on link "Asignar logros" at bounding box center [360, 242] width 73 height 16
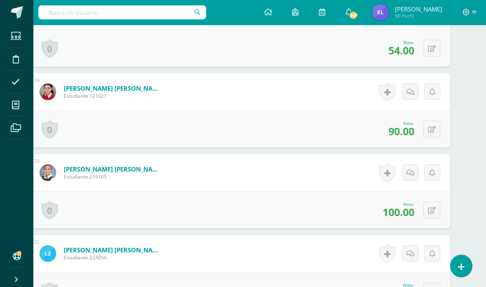
scroll to position [1684, 20]
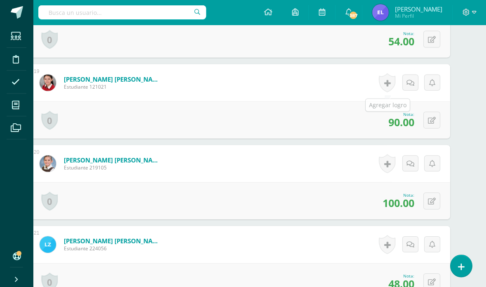
click at [386, 84] on link at bounding box center [387, 82] width 16 height 19
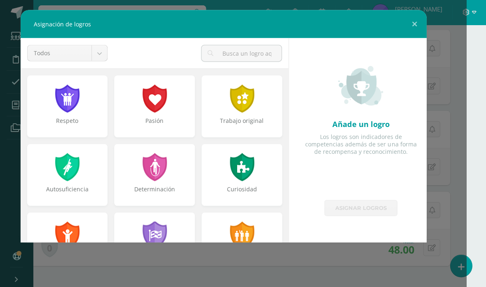
scroll to position [1718, 20]
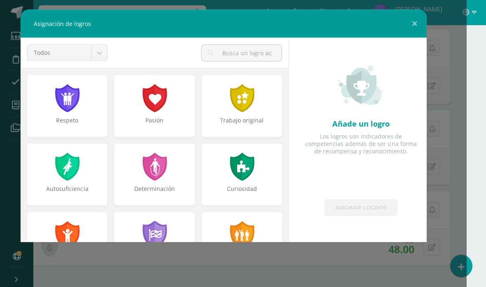
click at [248, 225] on div at bounding box center [242, 235] width 26 height 28
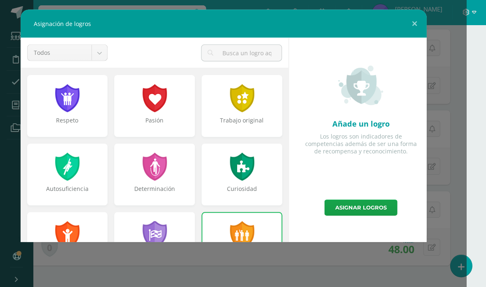
click at [382, 210] on link "Asignar logros" at bounding box center [360, 207] width 73 height 16
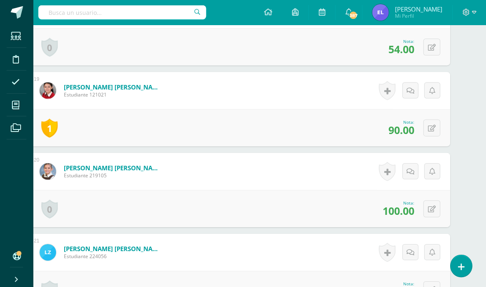
scroll to position [1675, 20]
click at [392, 172] on link at bounding box center [387, 171] width 16 height 19
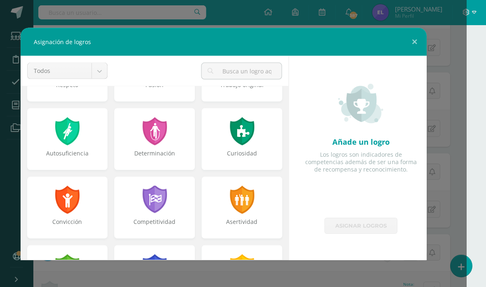
scroll to position [63, 0]
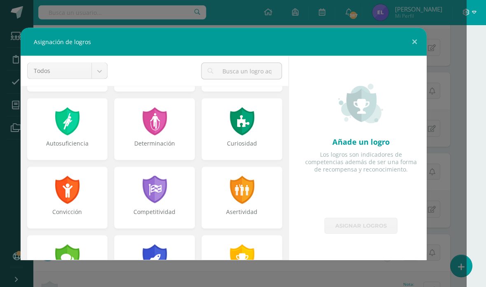
click at [258, 209] on div "Asertividad" at bounding box center [241, 216] width 79 height 16
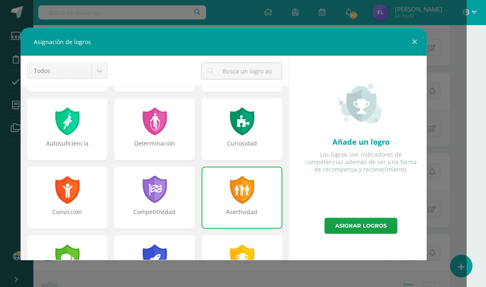
click at [419, 38] on button at bounding box center [414, 42] width 23 height 28
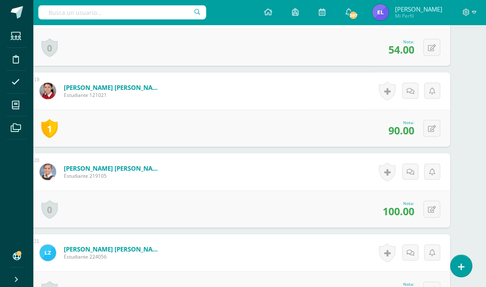
click at [390, 171] on link at bounding box center [387, 171] width 16 height 19
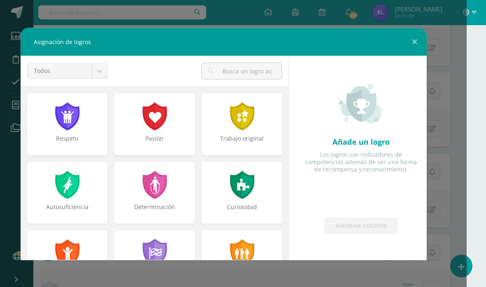
scroll to position [68, 0]
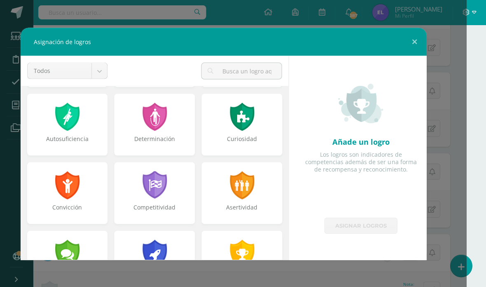
click at [242, 197] on div at bounding box center [242, 185] width 26 height 28
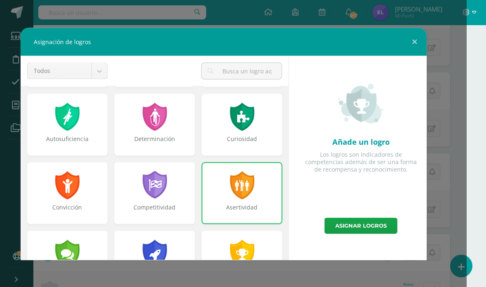
click at [363, 215] on div "Añade un logro Los logros son indicadores de competencias además de ser una for…" at bounding box center [360, 136] width 131 height 161
click at [354, 225] on link "Asignar logros" at bounding box center [360, 225] width 73 height 16
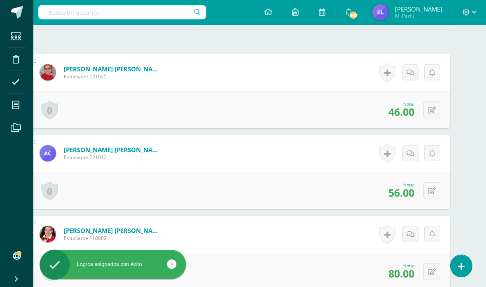
scroll to position [0, 20]
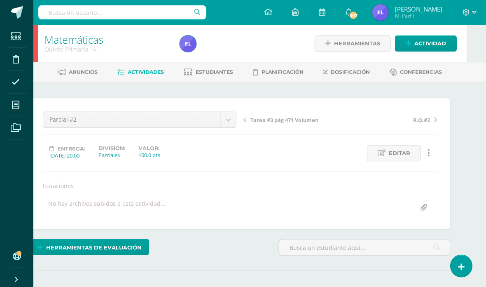
click at [153, 77] on link "Actividades" at bounding box center [140, 72] width 47 height 13
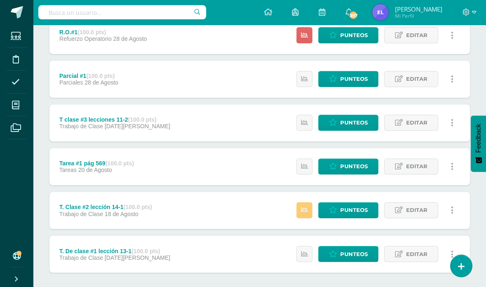
scroll to position [514, 0]
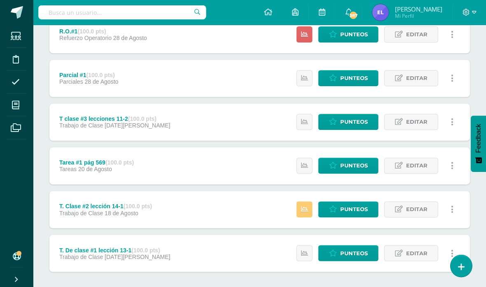
click at [353, 85] on span "Punteos" at bounding box center [354, 77] width 28 height 15
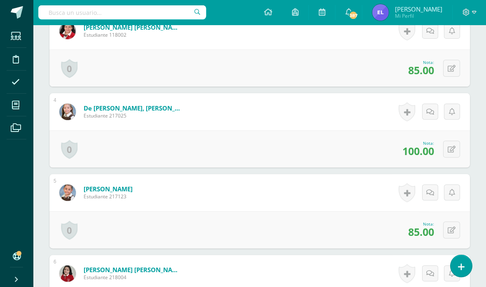
scroll to position [444, 0]
click at [406, 115] on link at bounding box center [406, 111] width 16 height 19
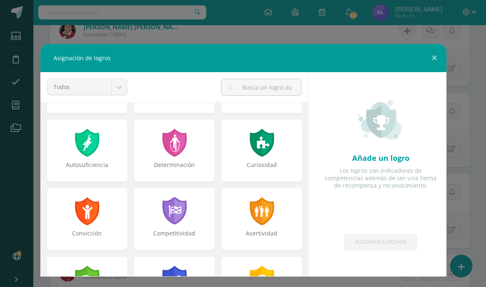
scroll to position [62, 0]
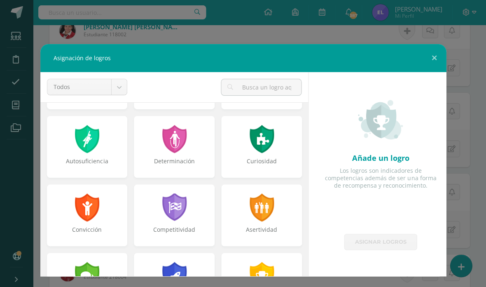
click at [270, 215] on div at bounding box center [261, 207] width 26 height 28
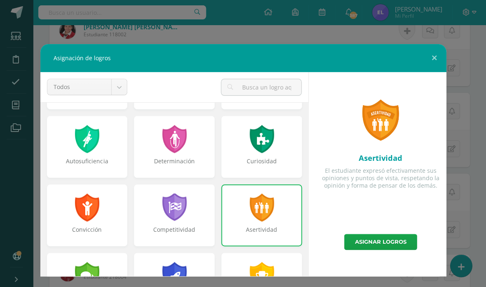
click at [374, 237] on link "Asignar logros" at bounding box center [380, 242] width 73 height 16
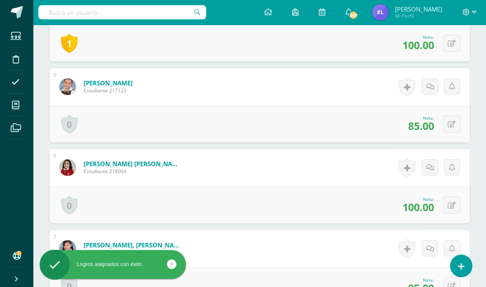
scroll to position [550, 0]
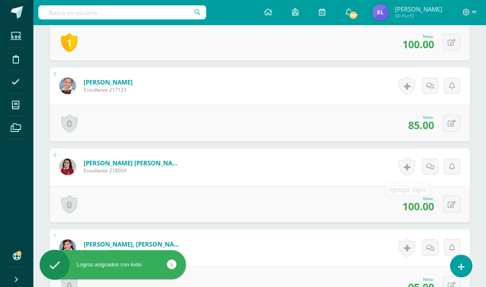
click at [407, 169] on link at bounding box center [406, 166] width 16 height 19
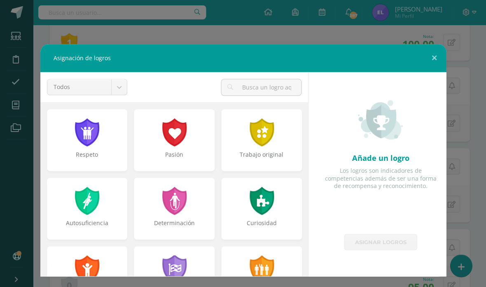
click at [271, 260] on div at bounding box center [261, 269] width 26 height 28
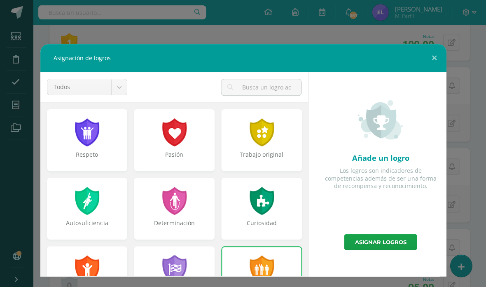
click at [377, 236] on link "Asignar logros" at bounding box center [380, 242] width 73 height 16
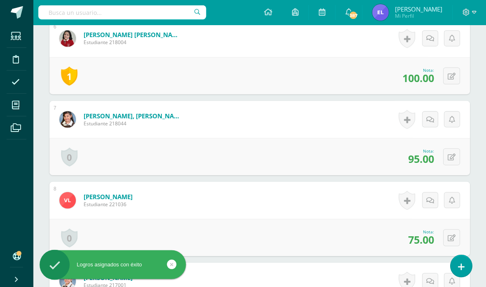
scroll to position [681, 0]
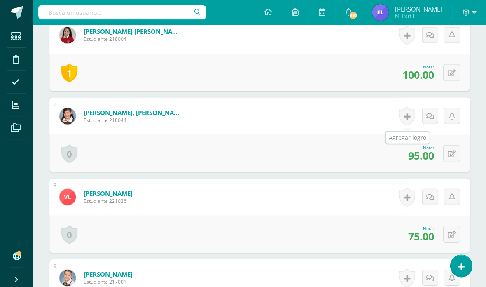
click at [406, 117] on link at bounding box center [406, 115] width 16 height 19
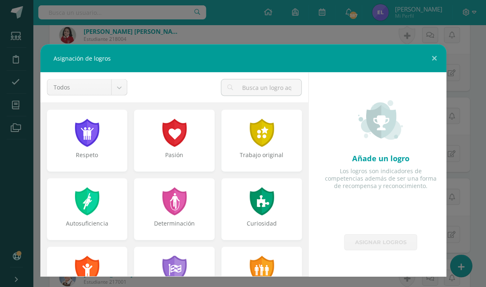
click at [274, 257] on div at bounding box center [261, 269] width 26 height 28
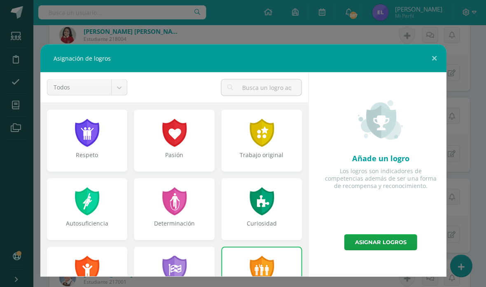
click at [406, 237] on link "Asignar logros" at bounding box center [380, 242] width 73 height 16
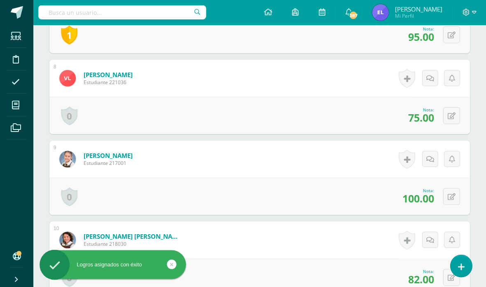
scroll to position [800, 0]
click at [404, 159] on link at bounding box center [406, 158] width 16 height 19
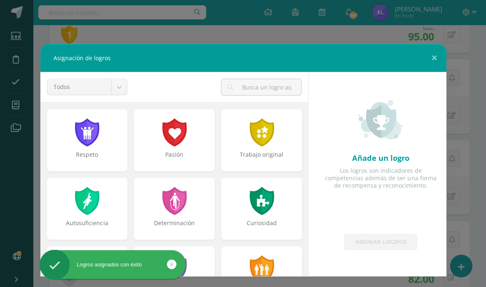
click at [285, 262] on div "Asertividad" at bounding box center [261, 277] width 81 height 62
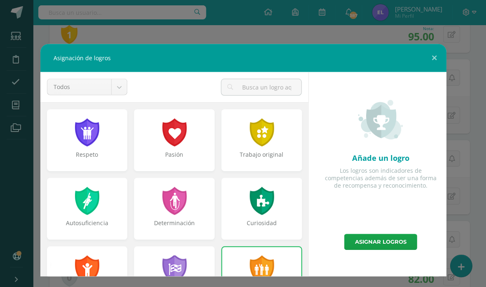
click at [366, 243] on link "Asignar logros" at bounding box center [380, 242] width 73 height 16
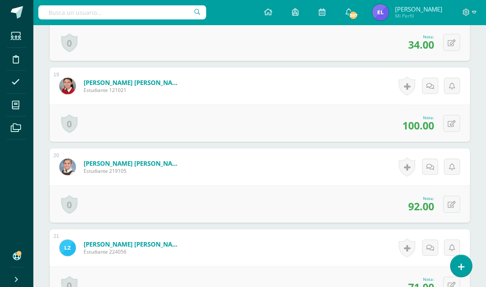
scroll to position [1691, 0]
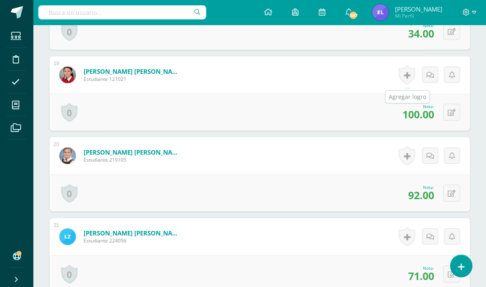
click at [404, 80] on link at bounding box center [406, 74] width 16 height 19
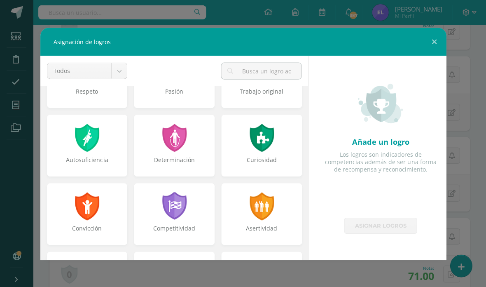
scroll to position [46, 0]
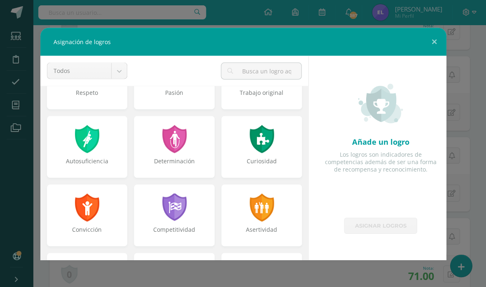
click at [273, 208] on div at bounding box center [261, 207] width 26 height 28
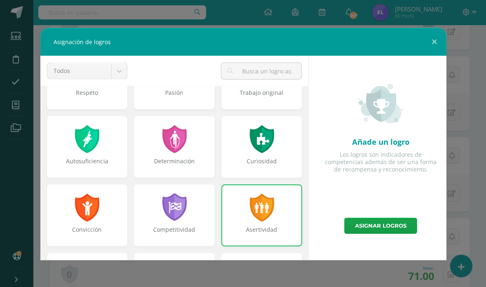
click at [391, 222] on link "Asignar logros" at bounding box center [380, 225] width 73 height 16
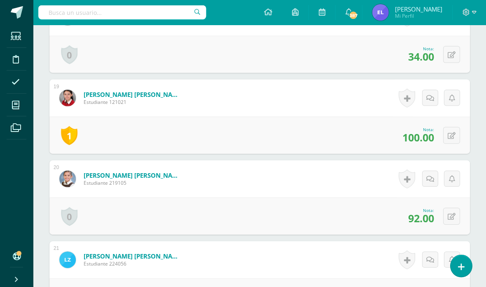
scroll to position [1669, 0]
click at [407, 175] on link at bounding box center [406, 177] width 16 height 19
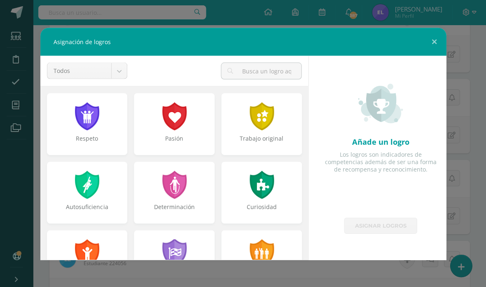
click at [269, 242] on div at bounding box center [261, 253] width 26 height 28
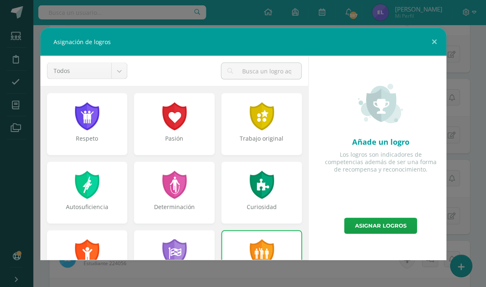
click at [367, 218] on link "Asignar logros" at bounding box center [380, 225] width 73 height 16
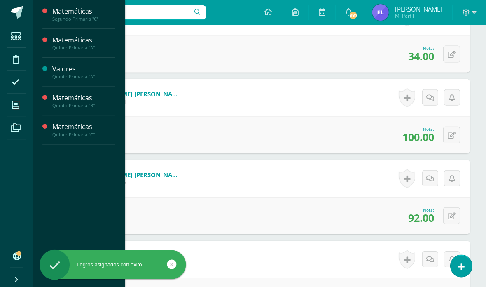
click at [23, 107] on span at bounding box center [16, 105] width 19 height 19
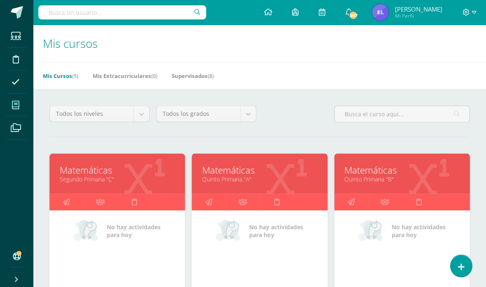
click at [421, 172] on link "Matemáticas" at bounding box center [401, 170] width 115 height 13
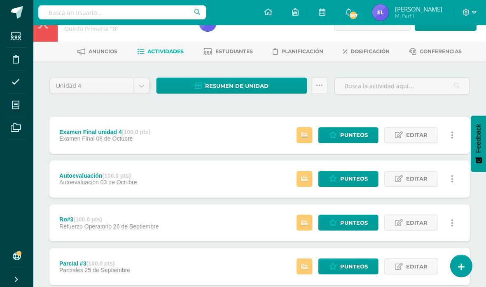
scroll to position [21, 0]
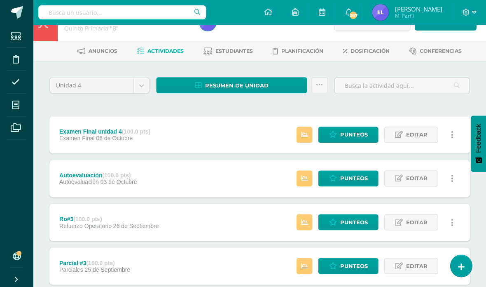
click at [344, 140] on span "Punteos" at bounding box center [354, 134] width 28 height 15
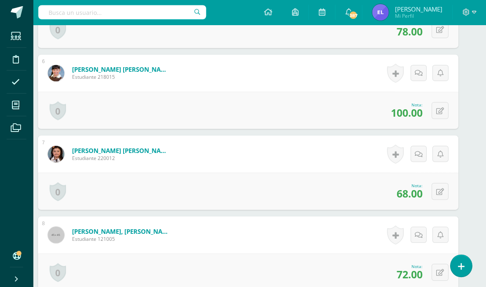
scroll to position [635, 12]
click at [399, 74] on link at bounding box center [395, 73] width 16 height 19
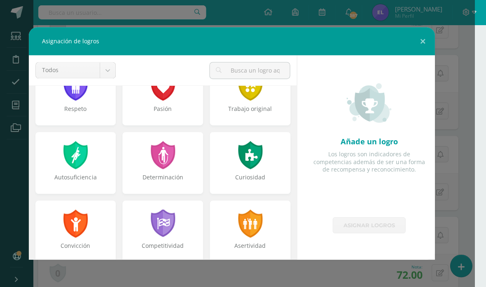
scroll to position [68, 0]
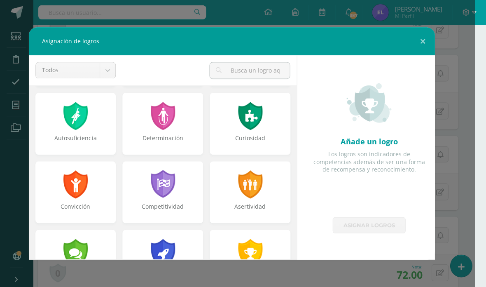
click at [244, 247] on div at bounding box center [250, 253] width 26 height 28
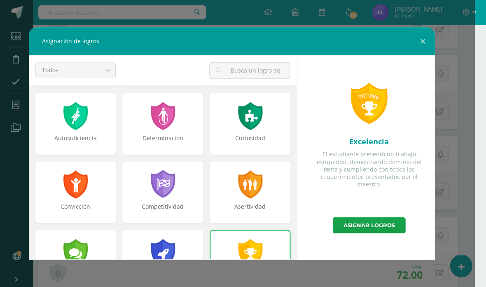
click at [362, 227] on link "Asignar logros" at bounding box center [368, 225] width 73 height 16
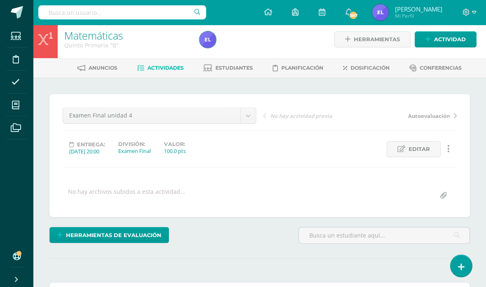
scroll to position [0, 0]
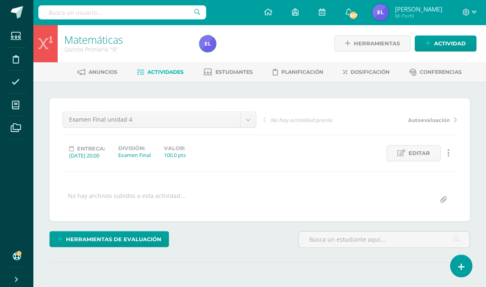
click at [168, 77] on link "Actividades" at bounding box center [160, 72] width 47 height 13
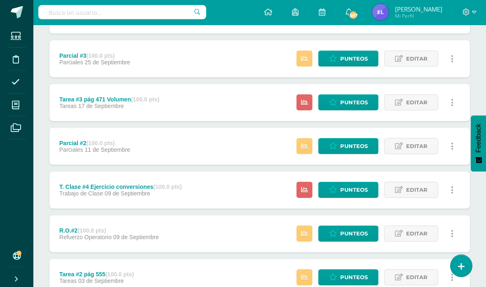
scroll to position [228, 0]
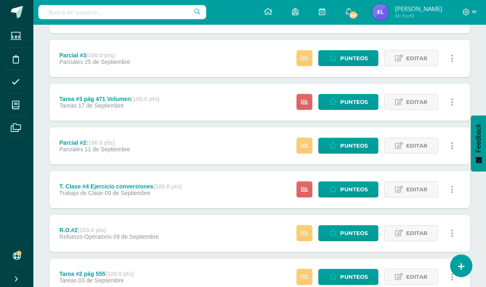
click at [351, 144] on span "Punteos" at bounding box center [354, 145] width 28 height 15
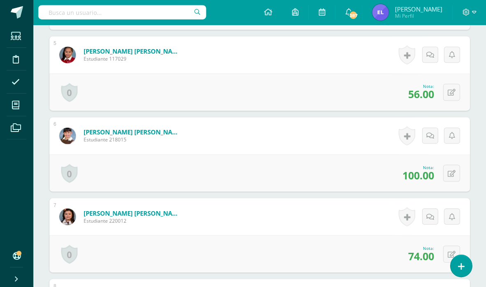
scroll to position [605, 0]
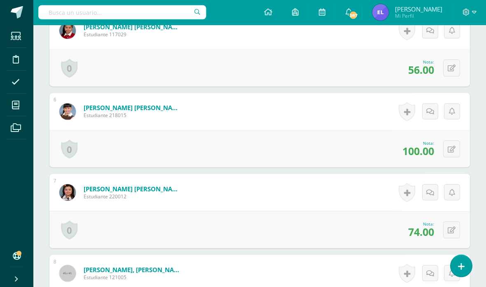
click at [400, 113] on link at bounding box center [406, 111] width 16 height 19
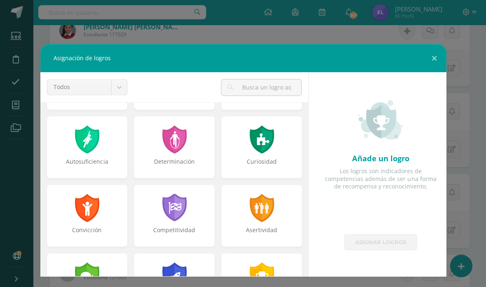
scroll to position [66, 0]
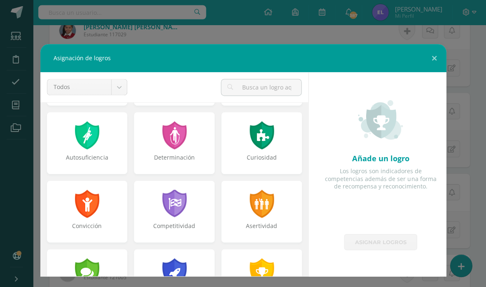
click at [273, 211] on div at bounding box center [261, 203] width 26 height 28
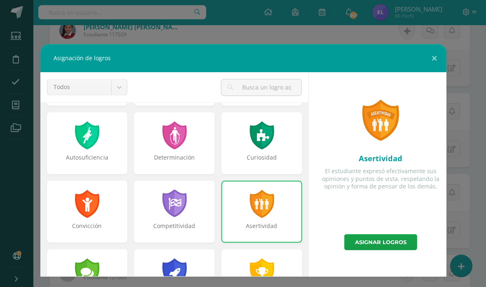
click at [368, 247] on link "Asignar logros" at bounding box center [380, 242] width 73 height 16
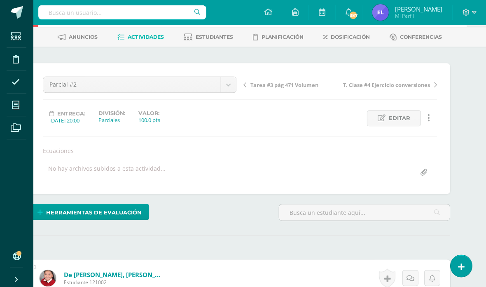
scroll to position [34, 20]
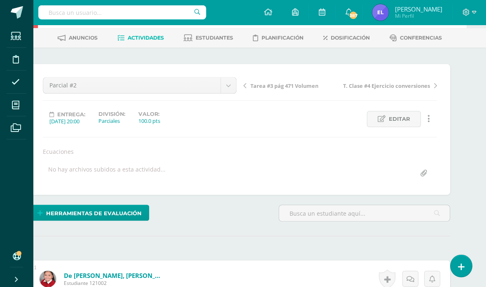
click at [143, 35] on span "Actividades" at bounding box center [146, 38] width 36 height 6
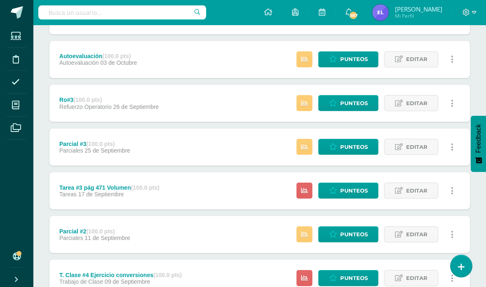
scroll to position [141, 0]
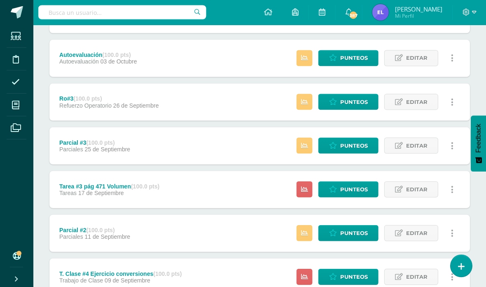
click at [351, 145] on span "Punteos" at bounding box center [354, 145] width 28 height 15
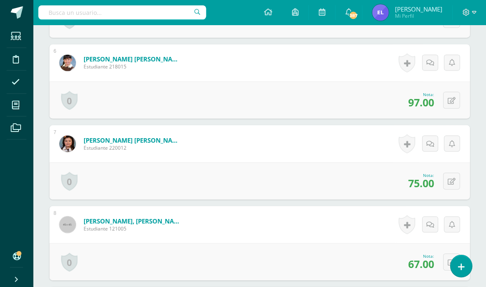
scroll to position [626, 0]
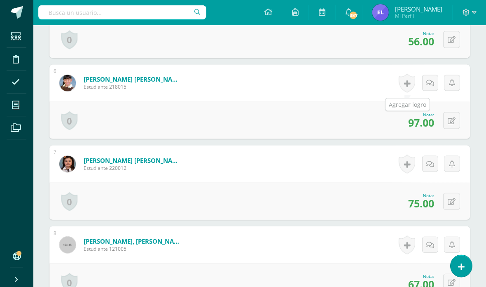
click at [405, 82] on link at bounding box center [406, 82] width 16 height 19
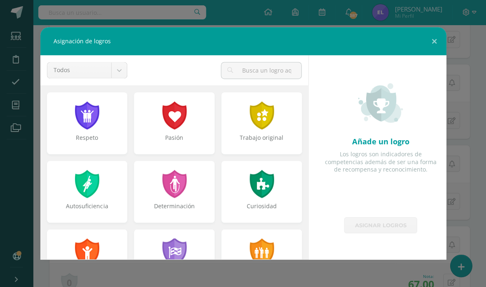
click at [263, 247] on div at bounding box center [261, 252] width 26 height 28
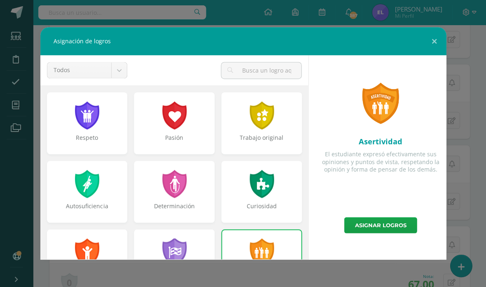
click at [367, 220] on link "Asignar logros" at bounding box center [380, 225] width 73 height 16
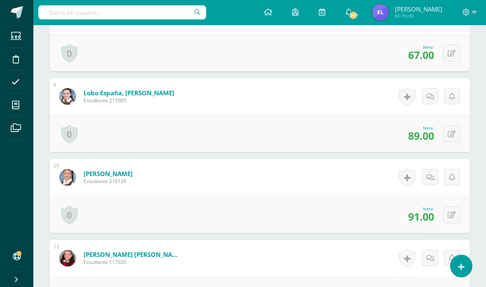
scroll to position [858, 0]
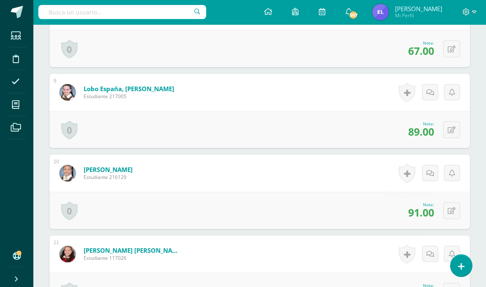
click at [408, 174] on link at bounding box center [406, 173] width 16 height 19
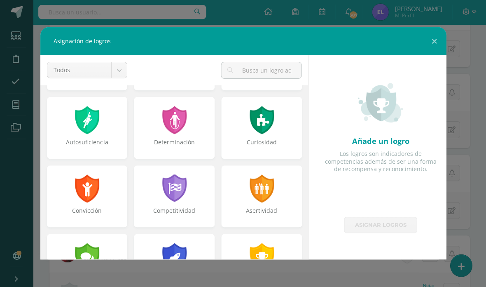
scroll to position [66, 0]
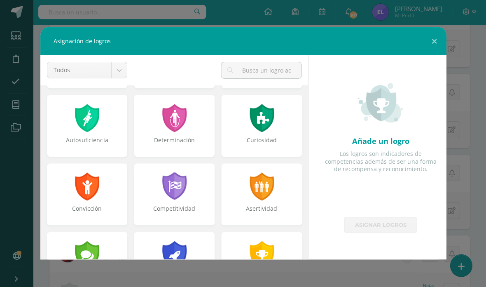
click at [269, 207] on div "Asertividad" at bounding box center [261, 213] width 79 height 16
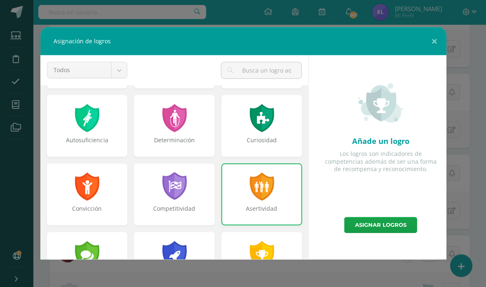
click at [361, 226] on link "Asignar logros" at bounding box center [380, 225] width 73 height 16
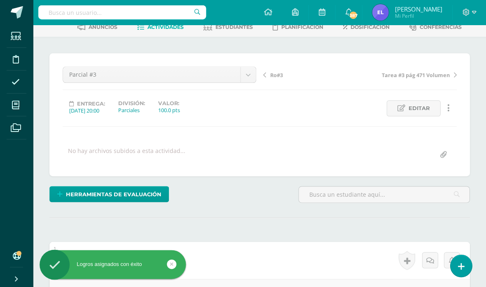
scroll to position [0, 0]
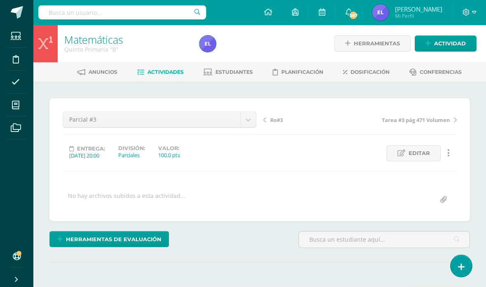
click at [162, 71] on span "Actividades" at bounding box center [165, 72] width 36 height 6
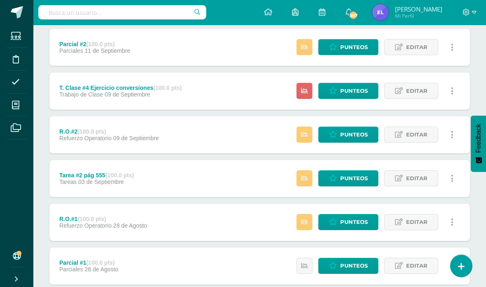
scroll to position [345, 0]
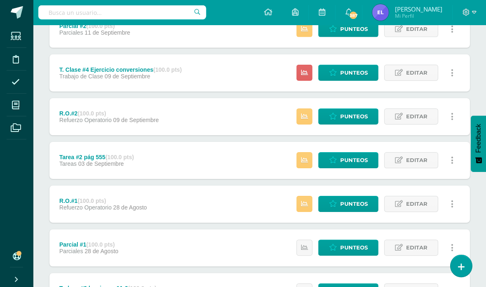
click at [339, 248] on link "Punteos" at bounding box center [348, 247] width 60 height 16
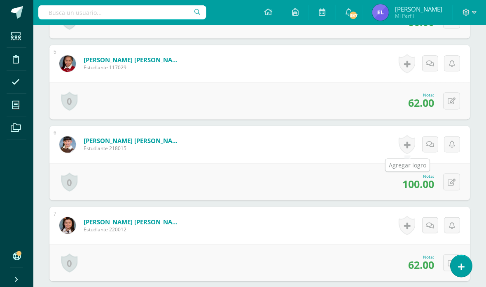
scroll to position [572, 0]
click at [407, 148] on link at bounding box center [406, 144] width 16 height 19
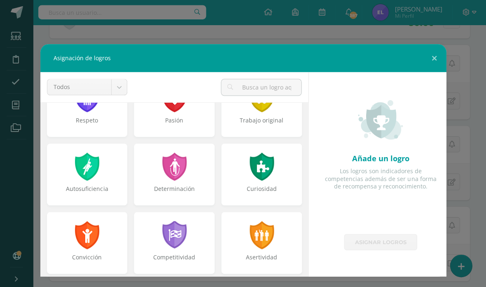
scroll to position [46, 0]
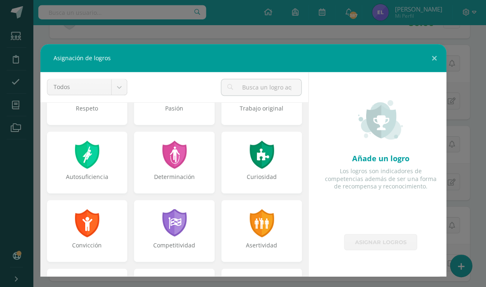
click at [264, 233] on div at bounding box center [261, 223] width 26 height 28
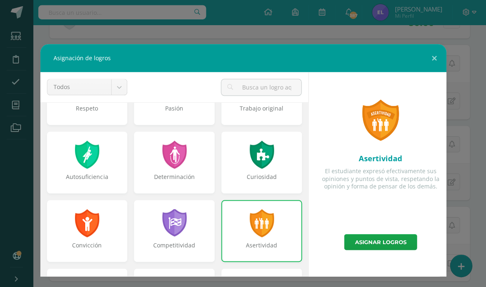
click at [374, 241] on link "Asignar logros" at bounding box center [380, 242] width 73 height 16
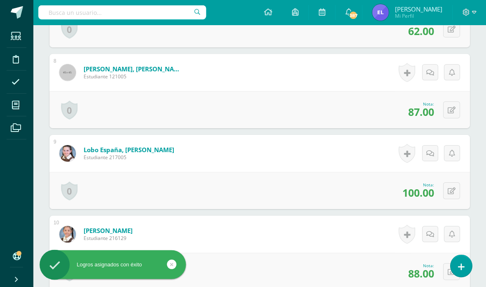
scroll to position [805, 0]
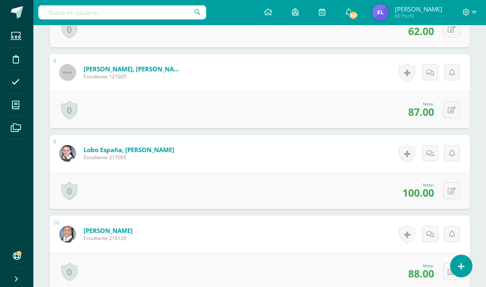
click at [402, 158] on link at bounding box center [406, 153] width 16 height 19
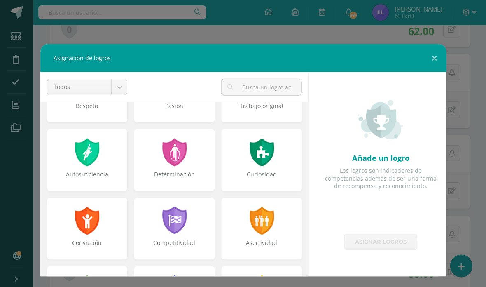
scroll to position [48, 0]
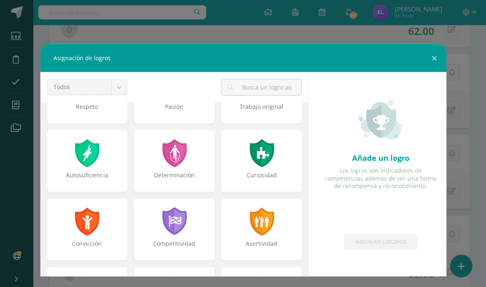
click at [268, 227] on div at bounding box center [261, 221] width 26 height 28
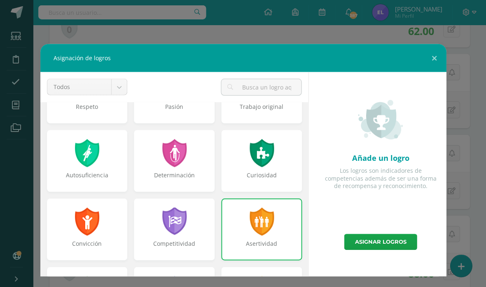
click at [367, 241] on link "Asignar logros" at bounding box center [380, 242] width 73 height 16
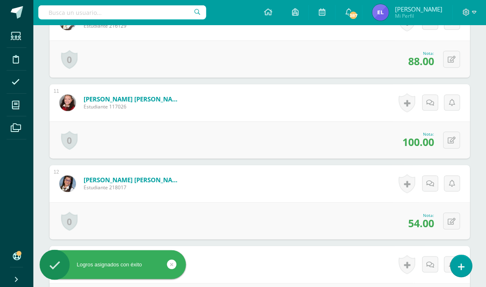
scroll to position [1017, 0]
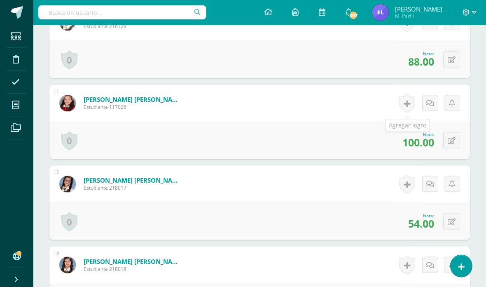
click at [405, 104] on link at bounding box center [406, 103] width 16 height 19
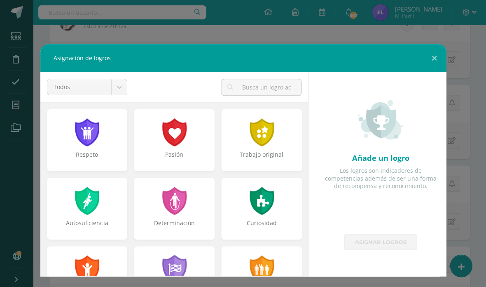
click at [262, 259] on div at bounding box center [261, 269] width 26 height 28
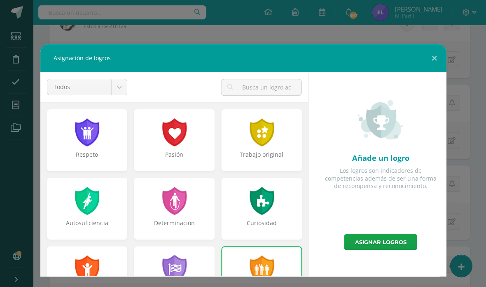
click at [366, 239] on link "Asignar logros" at bounding box center [380, 242] width 73 height 16
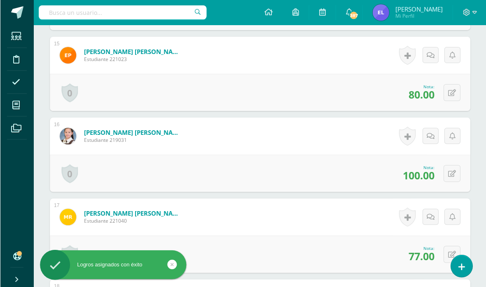
scroll to position [1394, 0]
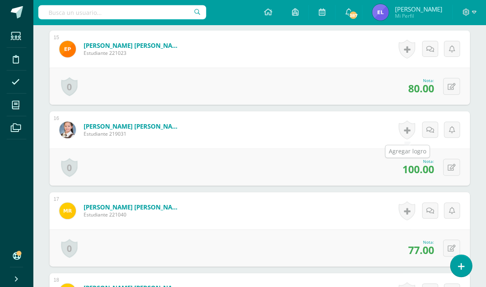
click at [408, 133] on link at bounding box center [406, 129] width 16 height 19
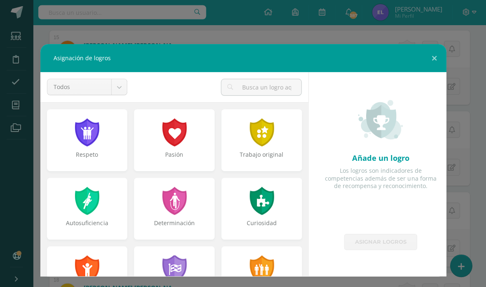
click at [258, 259] on div at bounding box center [261, 269] width 26 height 28
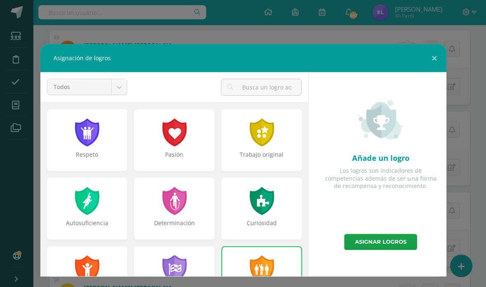
click at [371, 243] on link "Asignar logros" at bounding box center [380, 242] width 73 height 16
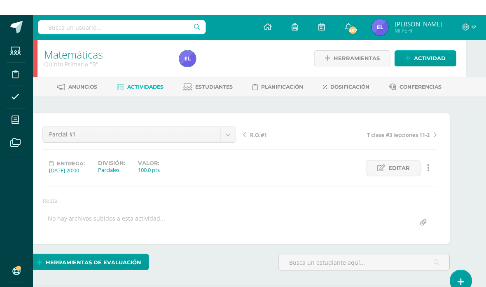
scroll to position [0, 20]
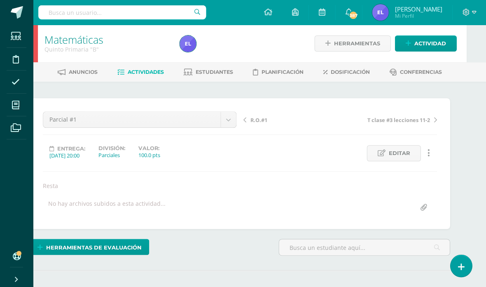
click at [215, 72] on span "Estudiantes" at bounding box center [214, 72] width 37 height 6
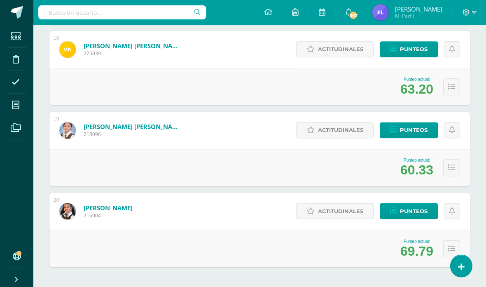
scroll to position [1521, 0]
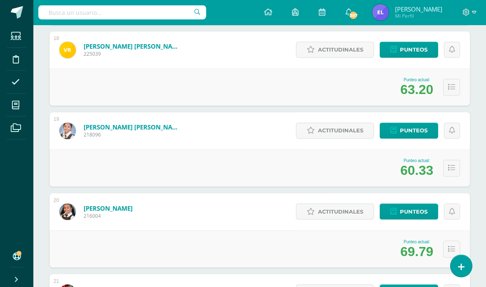
click at [414, 209] on span "Punteos" at bounding box center [414, 211] width 28 height 15
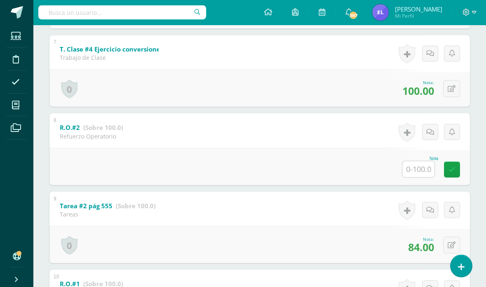
scroll to position [627, 0]
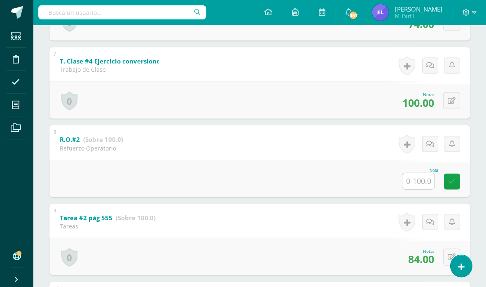
click at [413, 189] on input "text" at bounding box center [418, 181] width 32 height 16
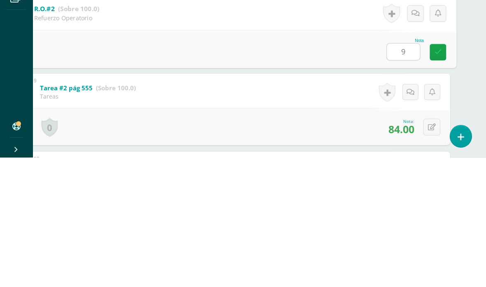
type input "92"
click at [437, 178] on icon at bounding box center [438, 181] width 7 height 7
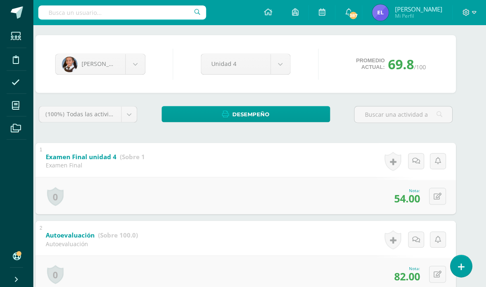
scroll to position [0, 14]
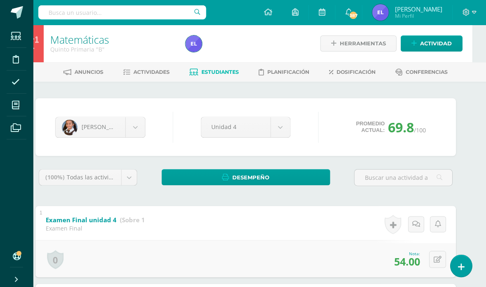
click at [16, 105] on icon at bounding box center [15, 105] width 7 height 8
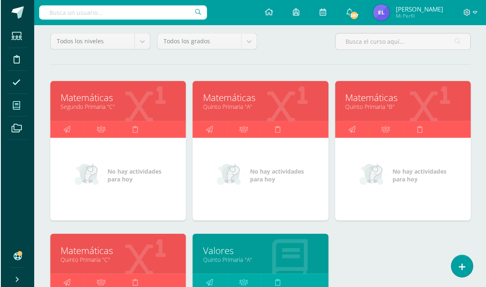
scroll to position [73, 0]
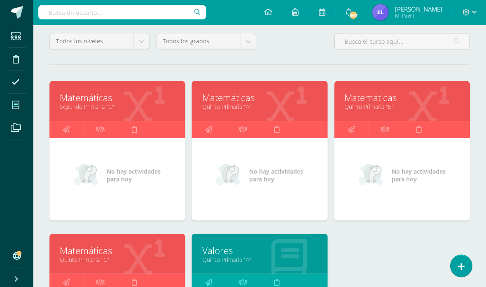
click at [137, 263] on link "Quinto Primaria "C"" at bounding box center [117, 259] width 115 height 8
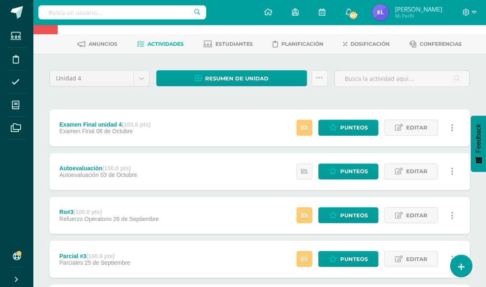
scroll to position [33, 0]
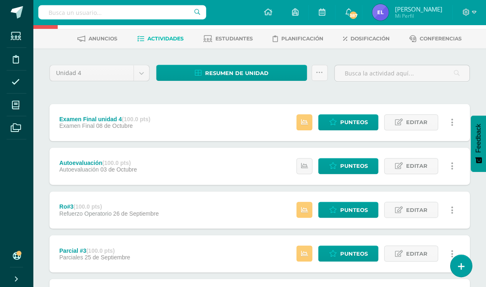
click at [355, 119] on span "Punteos" at bounding box center [354, 122] width 28 height 15
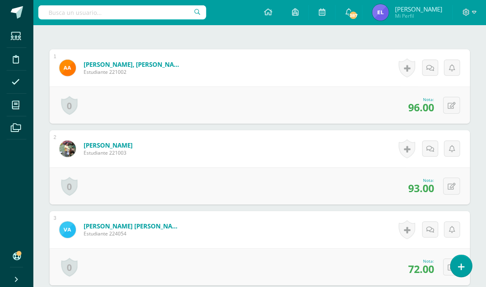
scroll to position [237, 0]
click at [409, 66] on link at bounding box center [406, 67] width 16 height 19
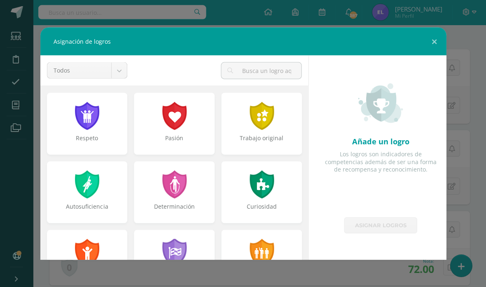
click at [275, 239] on div at bounding box center [261, 253] width 26 height 28
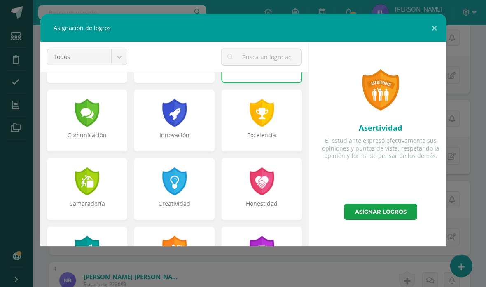
scroll to position [191, 0]
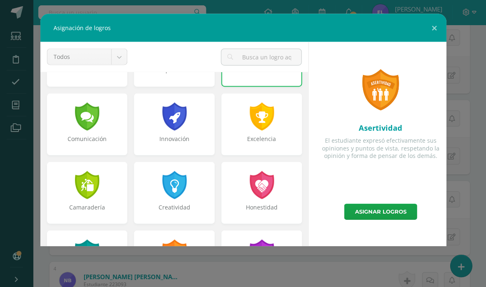
click at [269, 138] on div "Excelencia" at bounding box center [261, 143] width 79 height 16
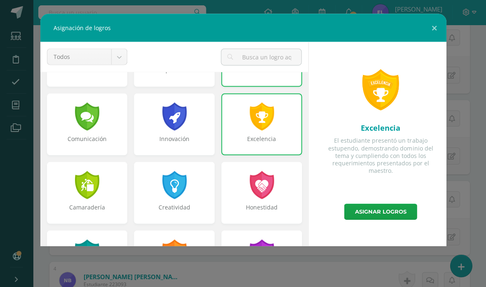
click at [384, 219] on link "Asignar logros" at bounding box center [380, 212] width 73 height 16
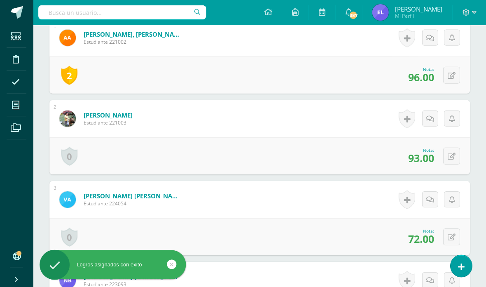
click at [406, 118] on link at bounding box center [406, 118] width 16 height 19
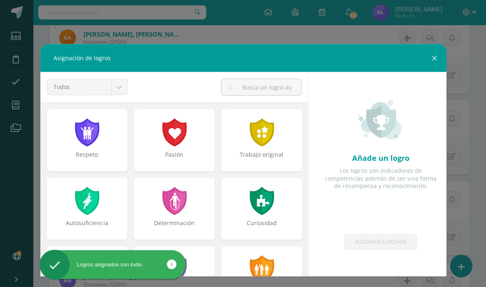
click at [260, 263] on div at bounding box center [261, 269] width 26 height 28
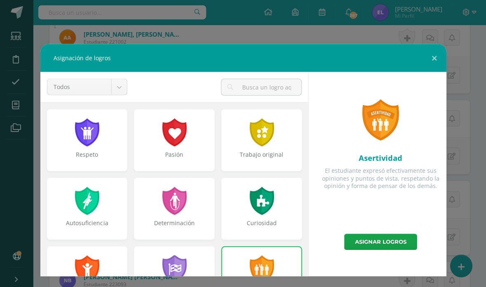
click at [362, 240] on link "Asignar logros" at bounding box center [380, 242] width 73 height 16
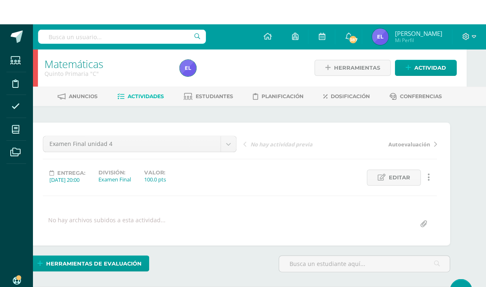
scroll to position [0, 20]
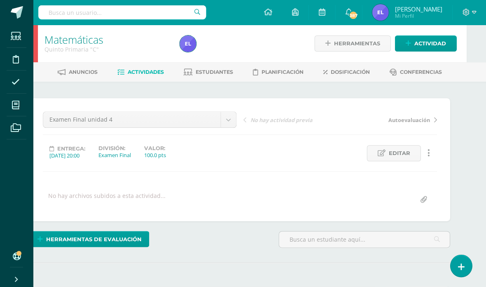
click at [154, 71] on span "Actividades" at bounding box center [146, 72] width 36 height 6
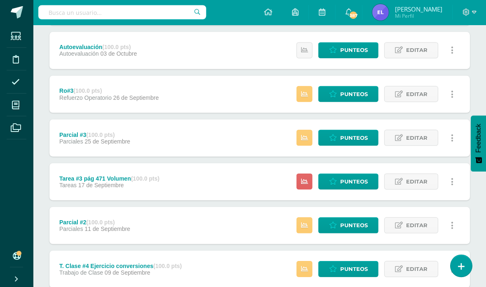
scroll to position [150, 0]
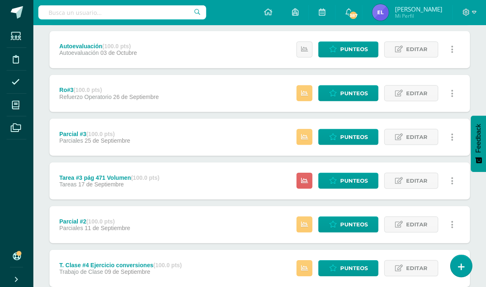
click at [353, 137] on span "Punteos" at bounding box center [354, 136] width 28 height 15
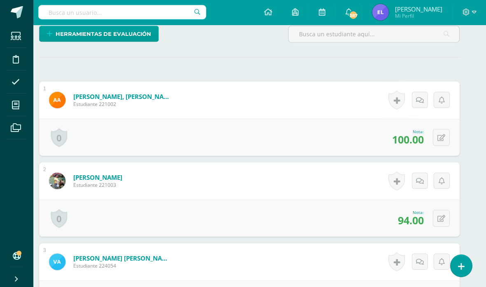
scroll to position [206, 10]
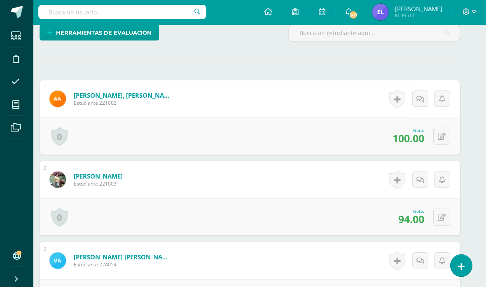
click at [398, 96] on link at bounding box center [396, 98] width 16 height 19
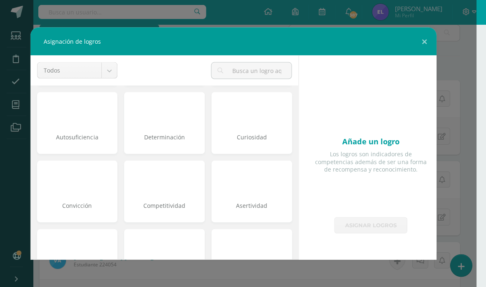
scroll to position [68, 0]
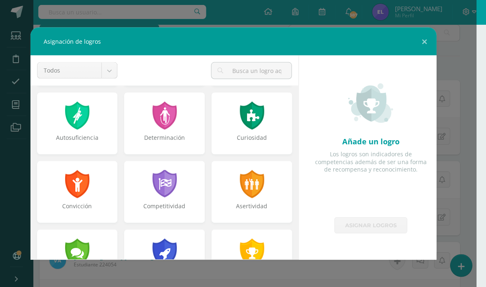
click at [257, 192] on div at bounding box center [252, 184] width 26 height 28
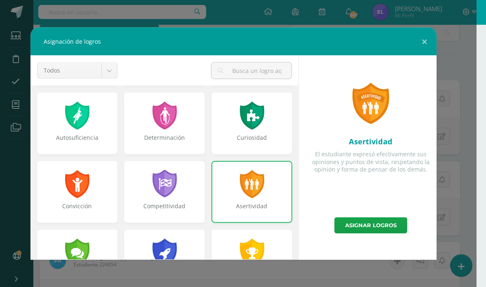
click at [377, 225] on link "Asignar logros" at bounding box center [370, 225] width 73 height 16
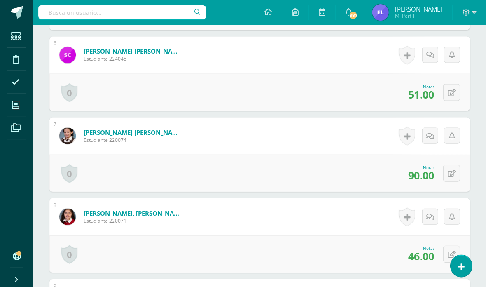
scroll to position [668, 0]
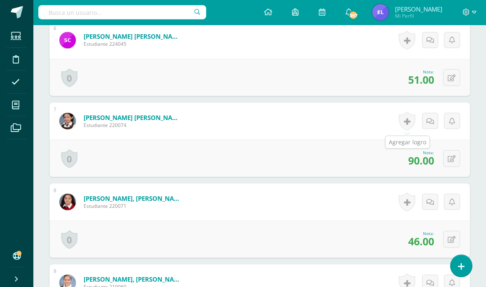
click at [407, 118] on link at bounding box center [406, 121] width 16 height 19
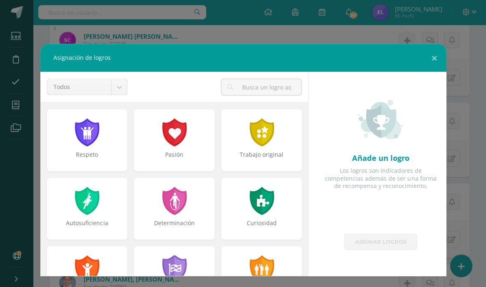
click at [263, 261] on div at bounding box center [261, 269] width 26 height 28
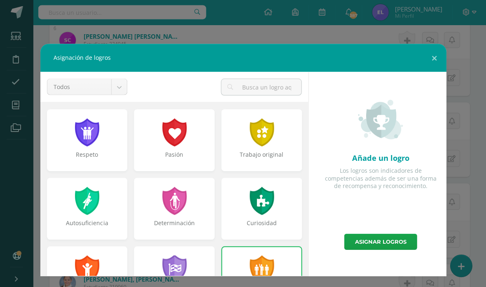
click at [358, 242] on link "Asignar logros" at bounding box center [380, 242] width 73 height 16
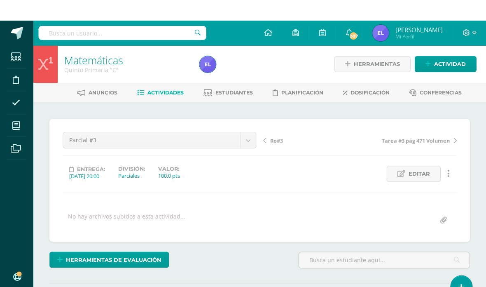
scroll to position [0, 0]
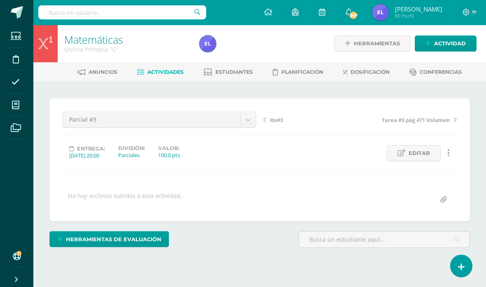
click at [174, 75] on span "Actividades" at bounding box center [165, 72] width 36 height 6
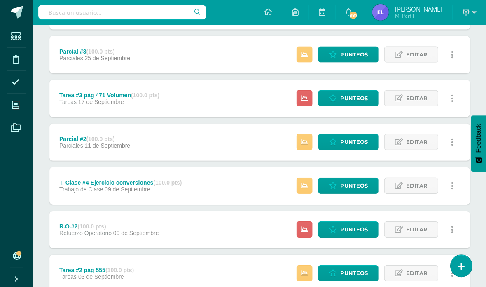
scroll to position [233, 0]
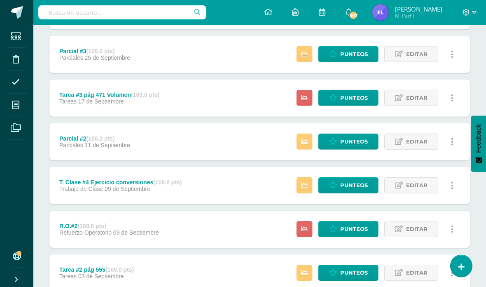
click at [341, 138] on span "Punteos" at bounding box center [354, 140] width 28 height 15
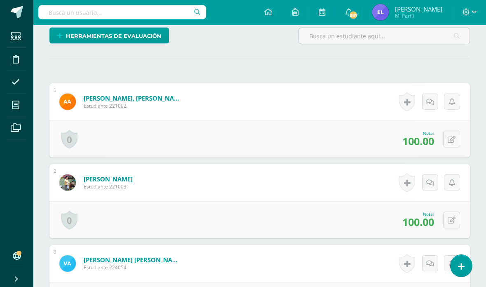
scroll to position [211, 0]
click at [407, 102] on link at bounding box center [406, 101] width 16 height 19
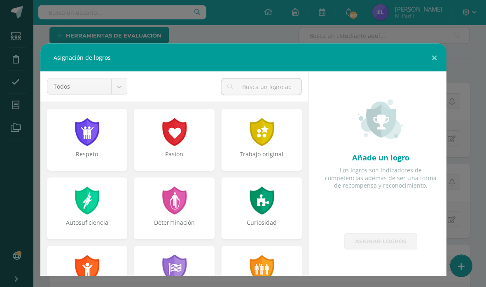
click at [271, 141] on div at bounding box center [261, 132] width 26 height 28
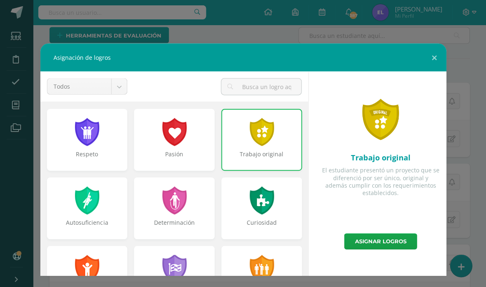
click at [280, 157] on div "Trabajo original" at bounding box center [261, 158] width 79 height 16
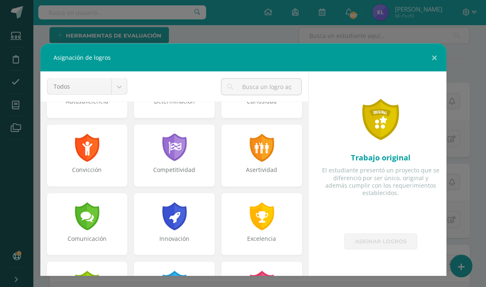
scroll to position [121, 0]
click at [271, 225] on div at bounding box center [261, 216] width 26 height 28
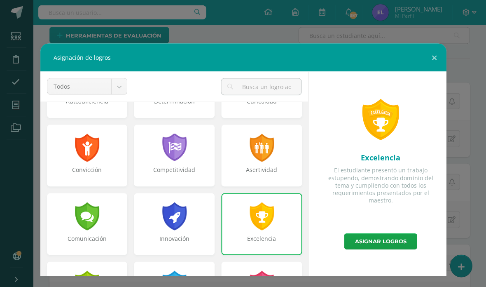
click at [382, 236] on link "Asignar logros" at bounding box center [380, 241] width 73 height 16
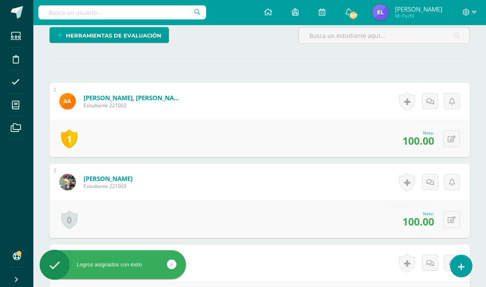
click at [407, 182] on link at bounding box center [406, 181] width 16 height 19
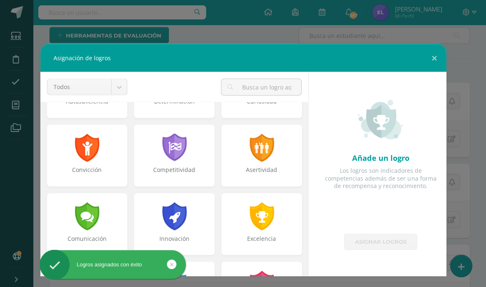
scroll to position [137, 0]
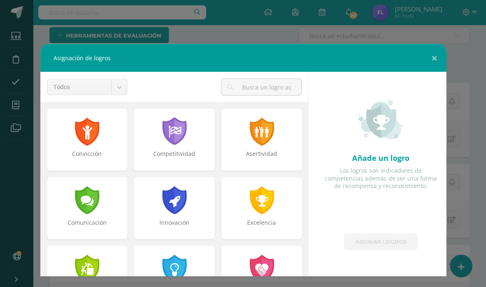
click at [267, 210] on div at bounding box center [261, 200] width 26 height 28
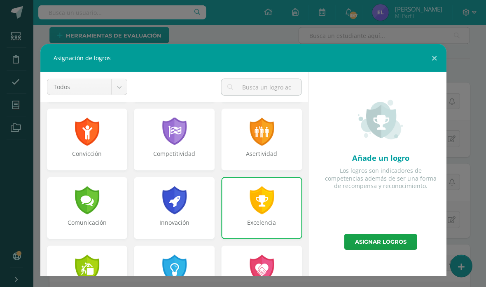
click at [388, 241] on link "Asignar logros" at bounding box center [380, 241] width 73 height 16
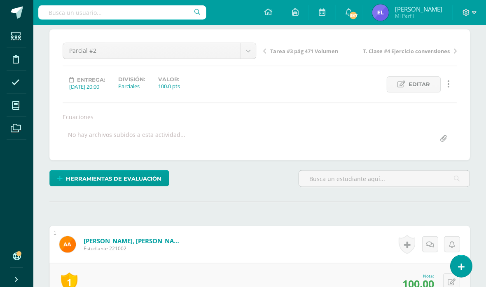
scroll to position [0, 0]
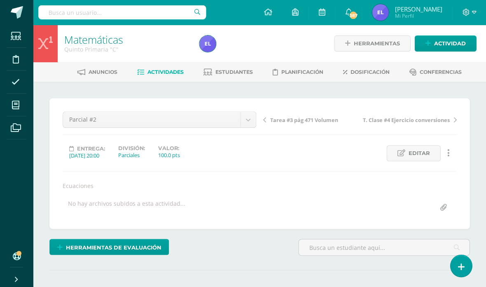
click at [164, 73] on span "Actividades" at bounding box center [165, 72] width 36 height 6
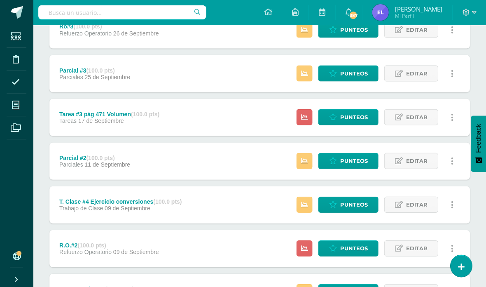
scroll to position [199, 0]
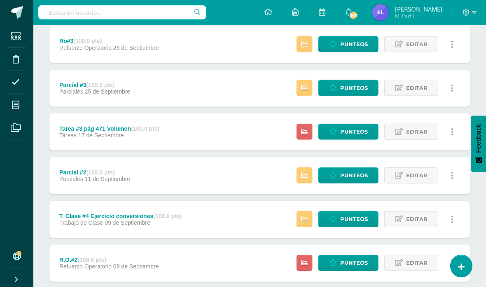
click at [350, 172] on span "Punteos" at bounding box center [354, 174] width 28 height 15
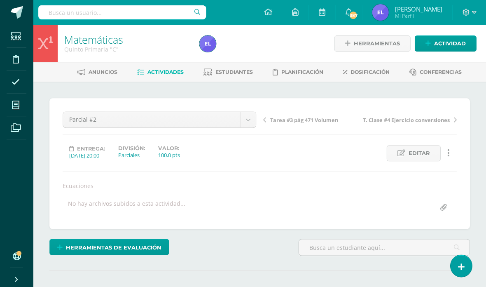
click at [159, 77] on link "Actividades" at bounding box center [160, 72] width 47 height 13
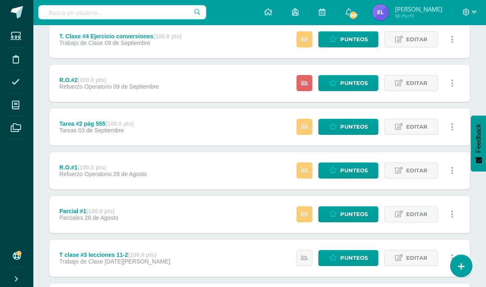
scroll to position [412, 0]
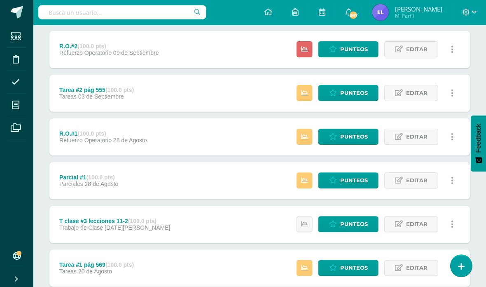
click at [351, 175] on span "Punteos" at bounding box center [354, 180] width 28 height 15
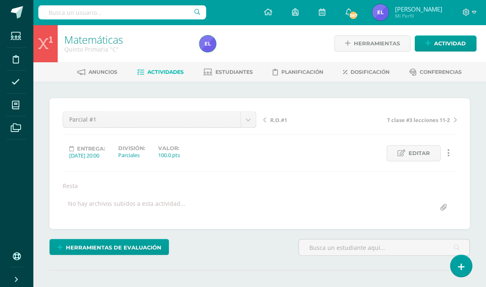
click at [352, 149] on div "Entrega: 2025/08/28 20:00 División: Parciales Valor: 100.0 pts Editar Historial…" at bounding box center [259, 153] width 400 height 16
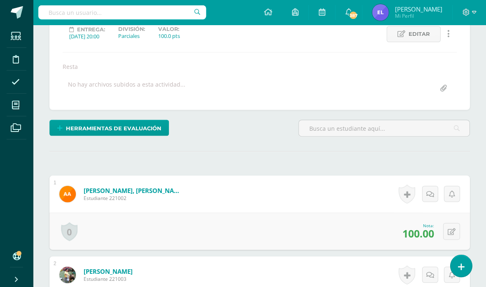
scroll to position [119, 0]
click at [407, 188] on link at bounding box center [406, 193] width 16 height 19
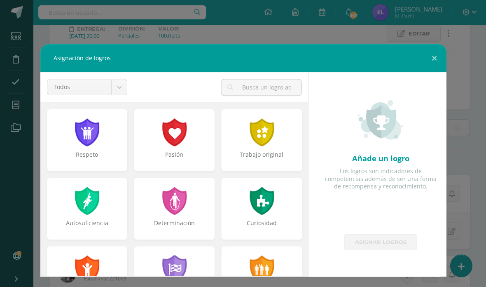
click at [268, 262] on div at bounding box center [261, 269] width 26 height 28
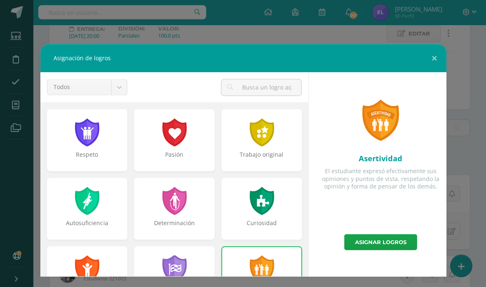
click at [382, 238] on link "Asignar logros" at bounding box center [380, 242] width 73 height 16
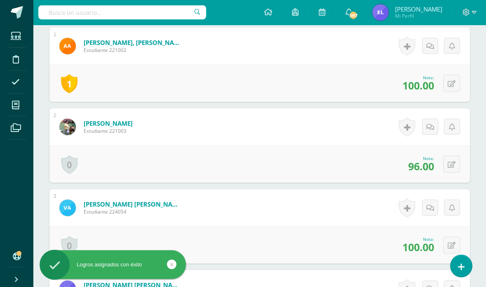
scroll to position [267, 0]
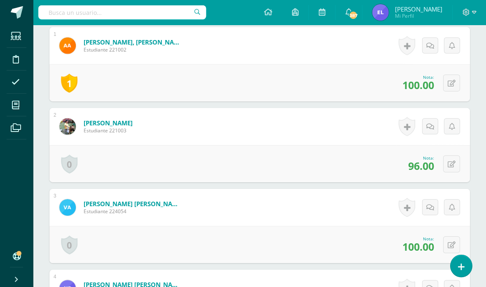
click at [408, 133] on link at bounding box center [406, 126] width 16 height 19
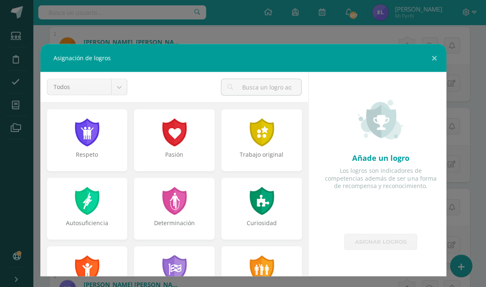
click at [274, 266] on div at bounding box center [261, 269] width 26 height 28
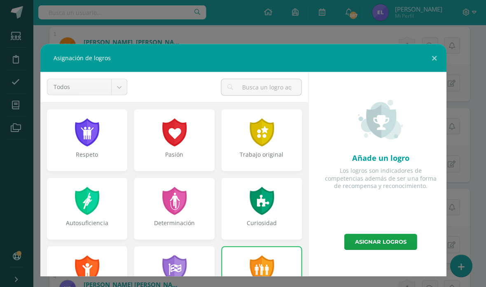
click at [374, 239] on link "Asignar logros" at bounding box center [380, 242] width 73 height 16
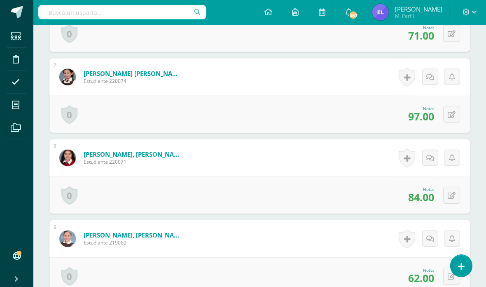
scroll to position [726, 0]
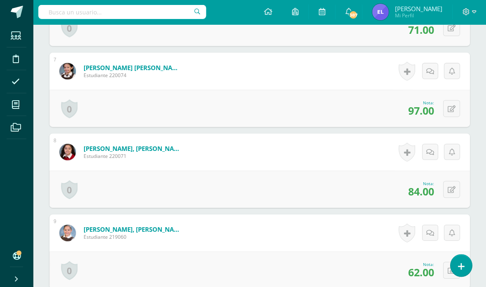
click at [406, 71] on link at bounding box center [406, 71] width 16 height 19
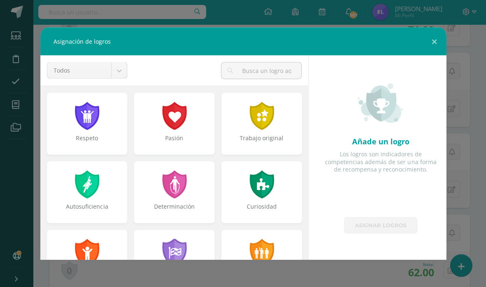
click at [261, 248] on div at bounding box center [261, 253] width 26 height 28
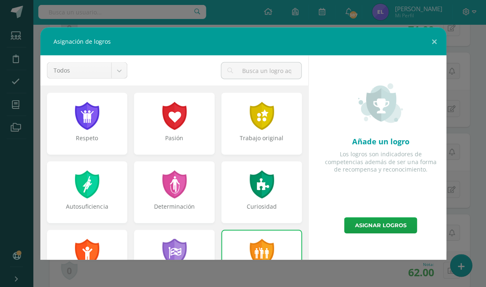
click at [388, 223] on link "Asignar logros" at bounding box center [380, 225] width 73 height 16
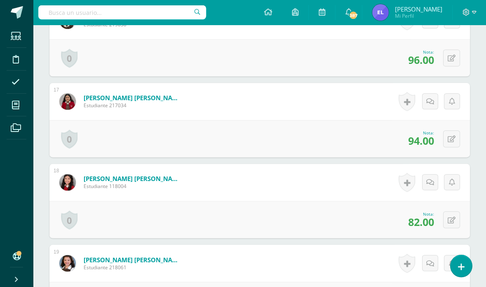
scroll to position [1498, 0]
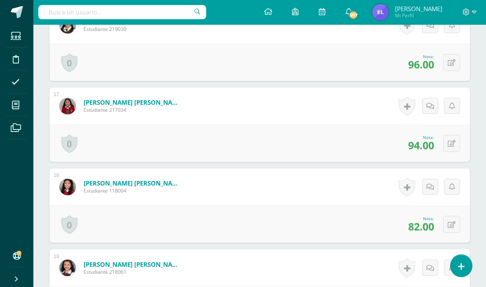
click at [409, 105] on link at bounding box center [406, 106] width 16 height 19
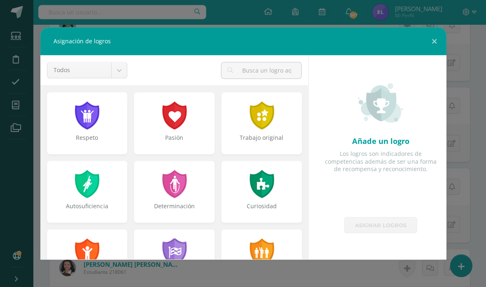
click at [266, 244] on div at bounding box center [261, 253] width 26 height 28
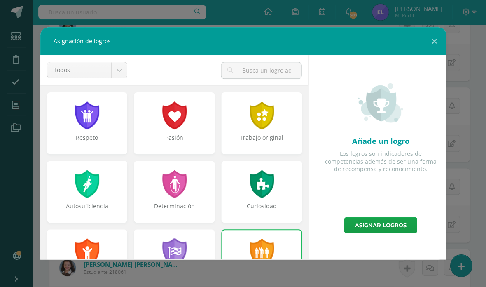
click at [382, 220] on link "Asignar logros" at bounding box center [380, 225] width 73 height 16
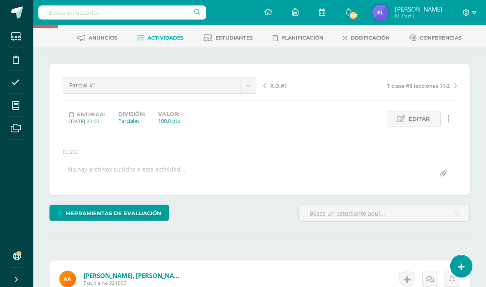
scroll to position [0, 0]
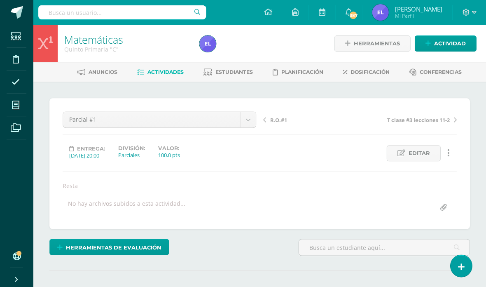
click at [237, 71] on span "Estudiantes" at bounding box center [233, 72] width 37 height 6
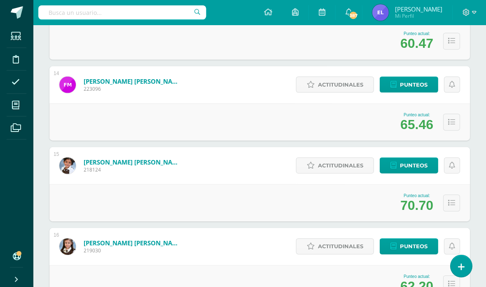
scroll to position [1166, 0]
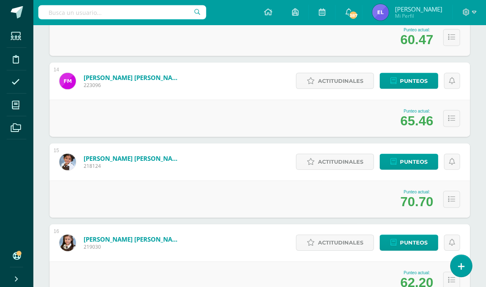
click at [414, 160] on span "Punteos" at bounding box center [414, 161] width 28 height 15
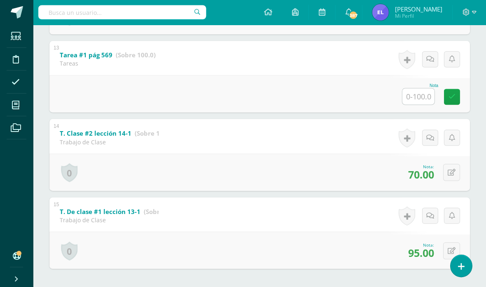
scroll to position [1086, 0]
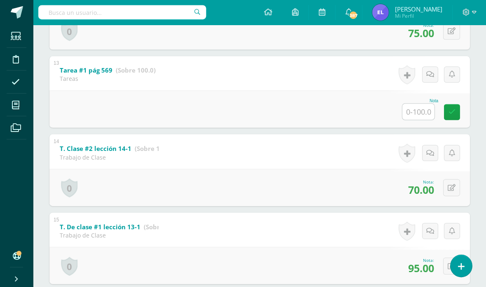
click at [424, 119] on input "text" at bounding box center [418, 111] width 32 height 16
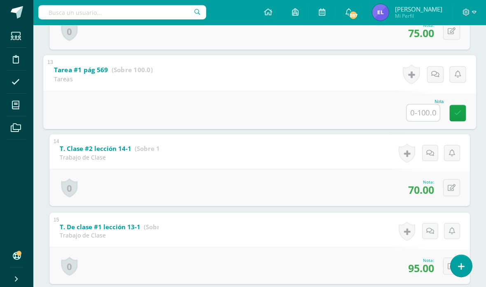
scroll to position [1086, 19]
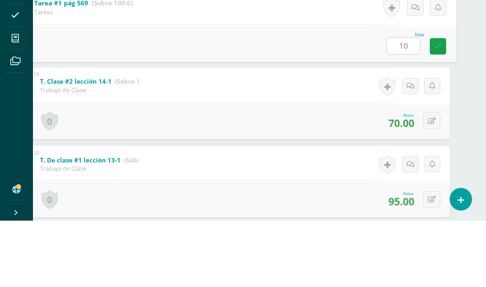
type input "100"
click at [438, 104] on link at bounding box center [438, 112] width 16 height 16
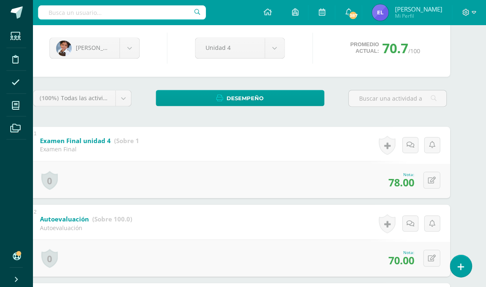
scroll to position [0, 19]
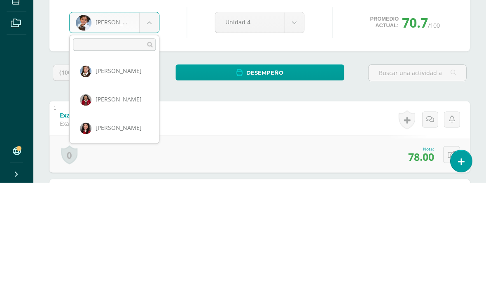
scroll to position [428, 0]
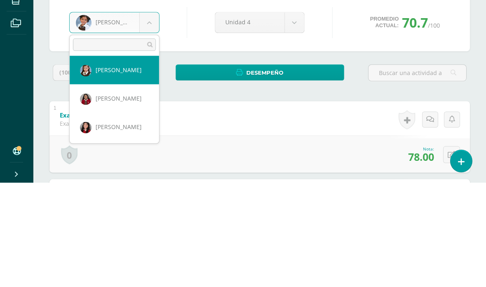
select select "115"
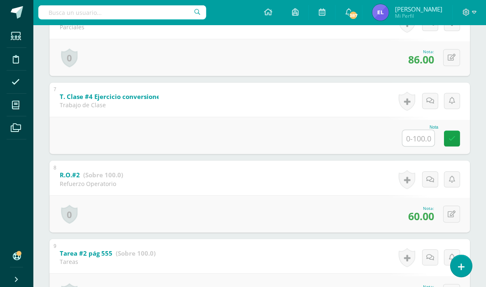
scroll to position [600, 0]
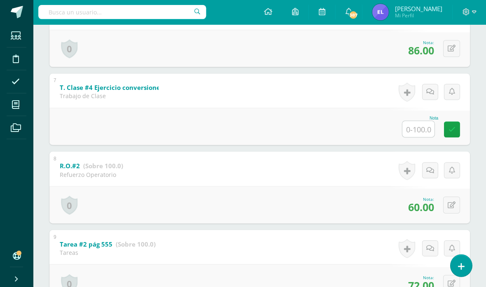
click at [423, 137] on input "text" at bounding box center [418, 129] width 32 height 16
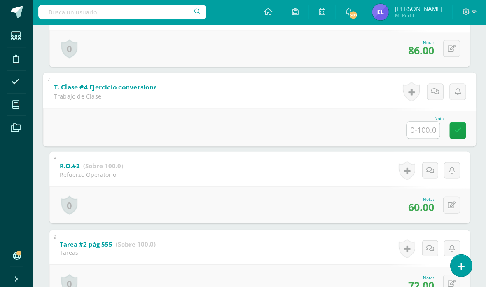
scroll to position [600, 19]
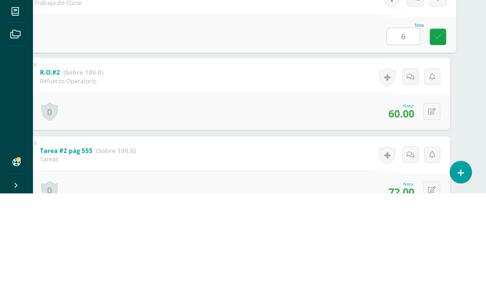
type input "60"
click at [440, 127] on icon at bounding box center [438, 130] width 7 height 7
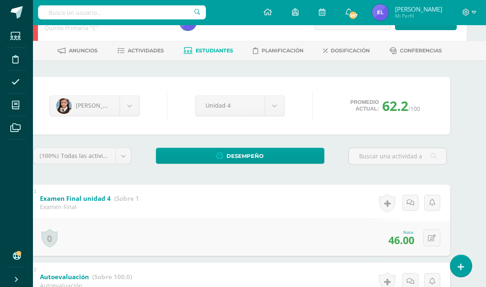
scroll to position [0, 19]
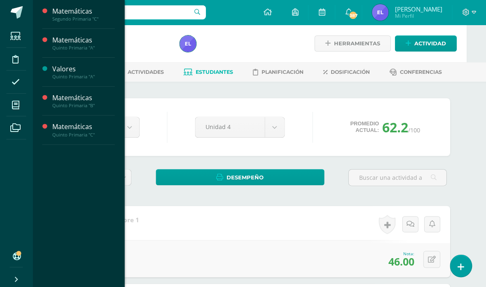
click at [24, 104] on span at bounding box center [16, 105] width 19 height 19
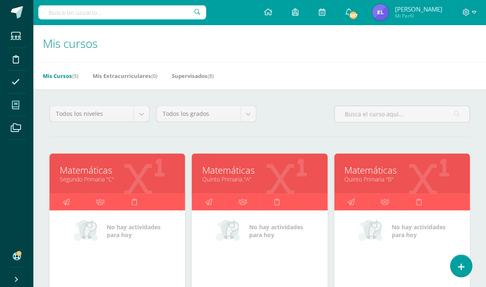
click at [289, 159] on div at bounding box center [287, 173] width 82 height 55
click at [267, 177] on link "Quinto Primaria "A"" at bounding box center [259, 179] width 115 height 8
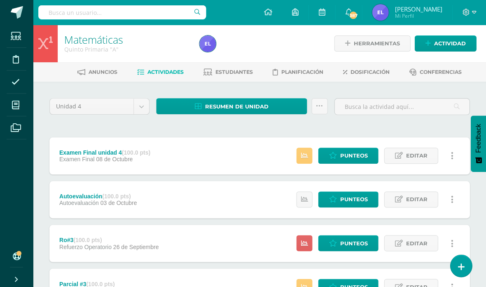
click at [231, 70] on span "Estudiantes" at bounding box center [233, 72] width 37 height 6
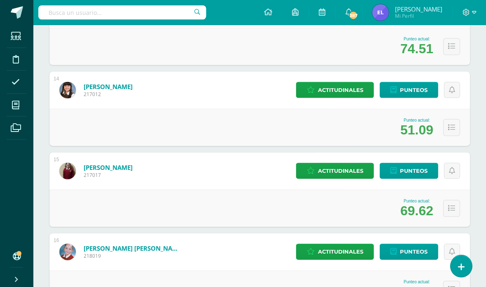
scroll to position [1156, 0]
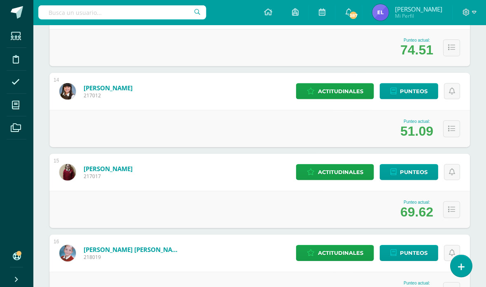
click at [412, 172] on span "Punteos" at bounding box center [414, 171] width 28 height 15
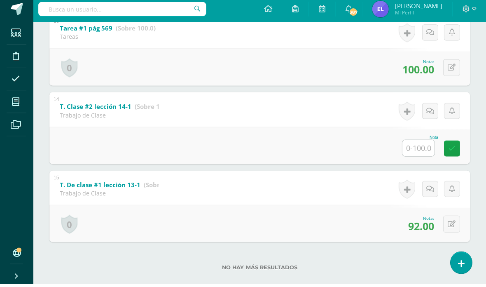
scroll to position [1125, 0]
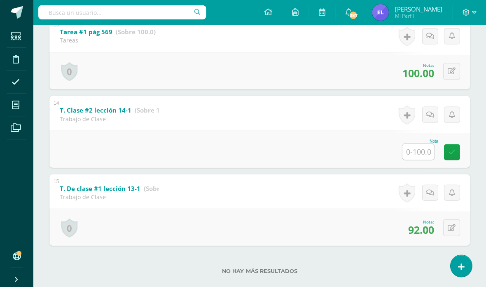
click at [420, 159] on input "text" at bounding box center [418, 151] width 32 height 16
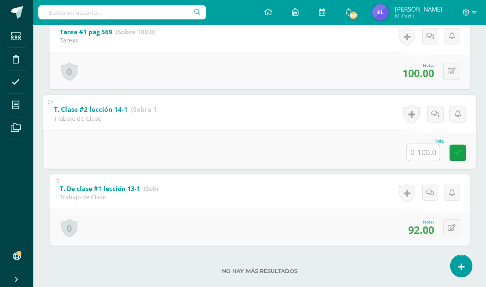
scroll to position [1125, 19]
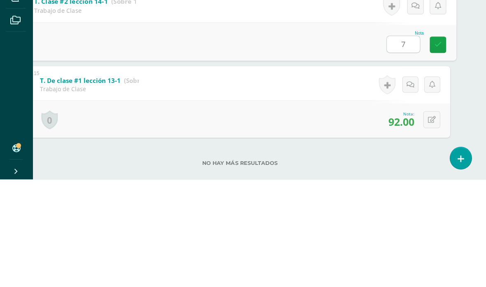
type input "79"
click at [442, 144] on link at bounding box center [438, 152] width 16 height 16
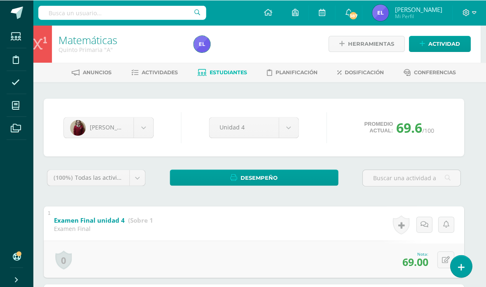
scroll to position [0, 6]
